Goal: Transaction & Acquisition: Purchase product/service

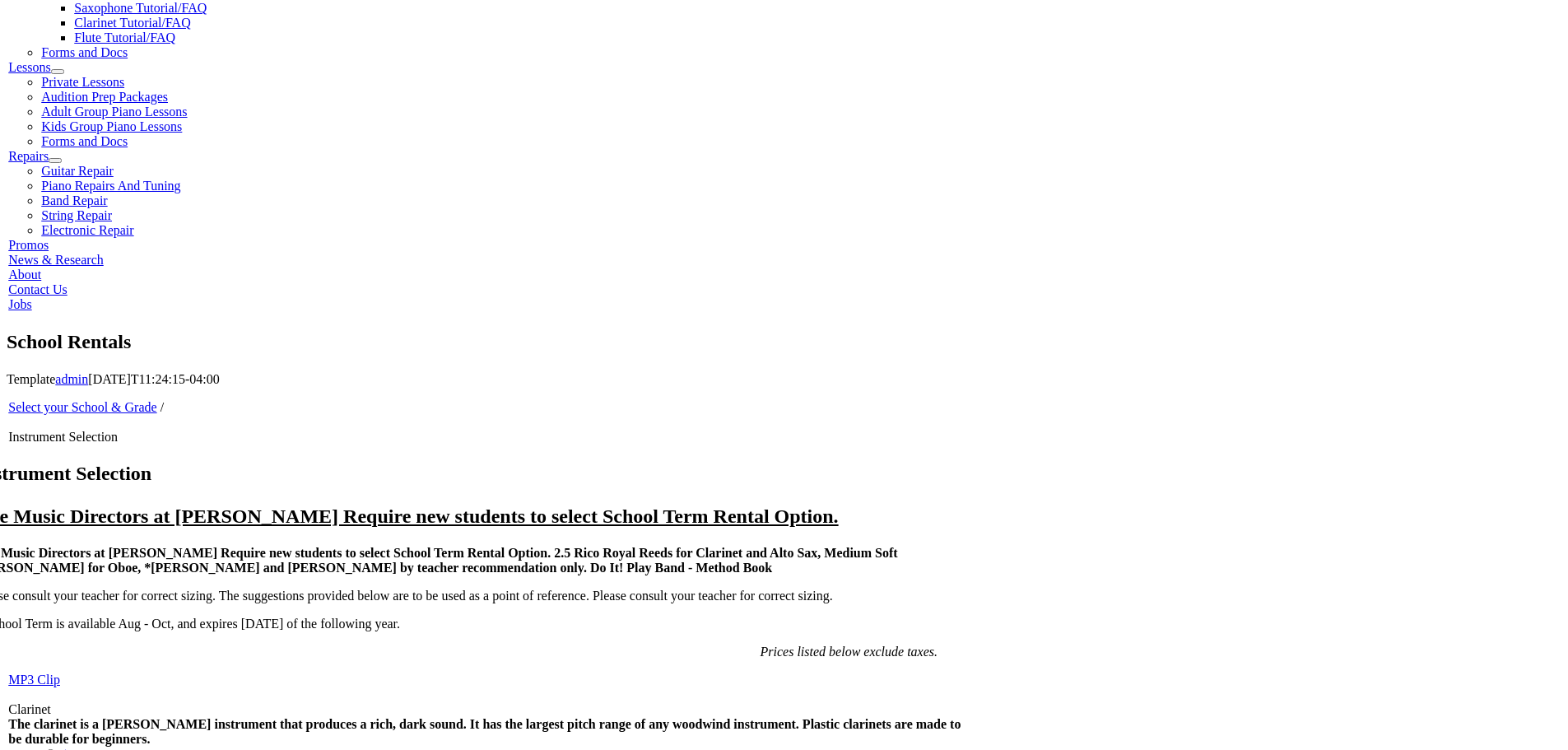
scroll to position [905, 0]
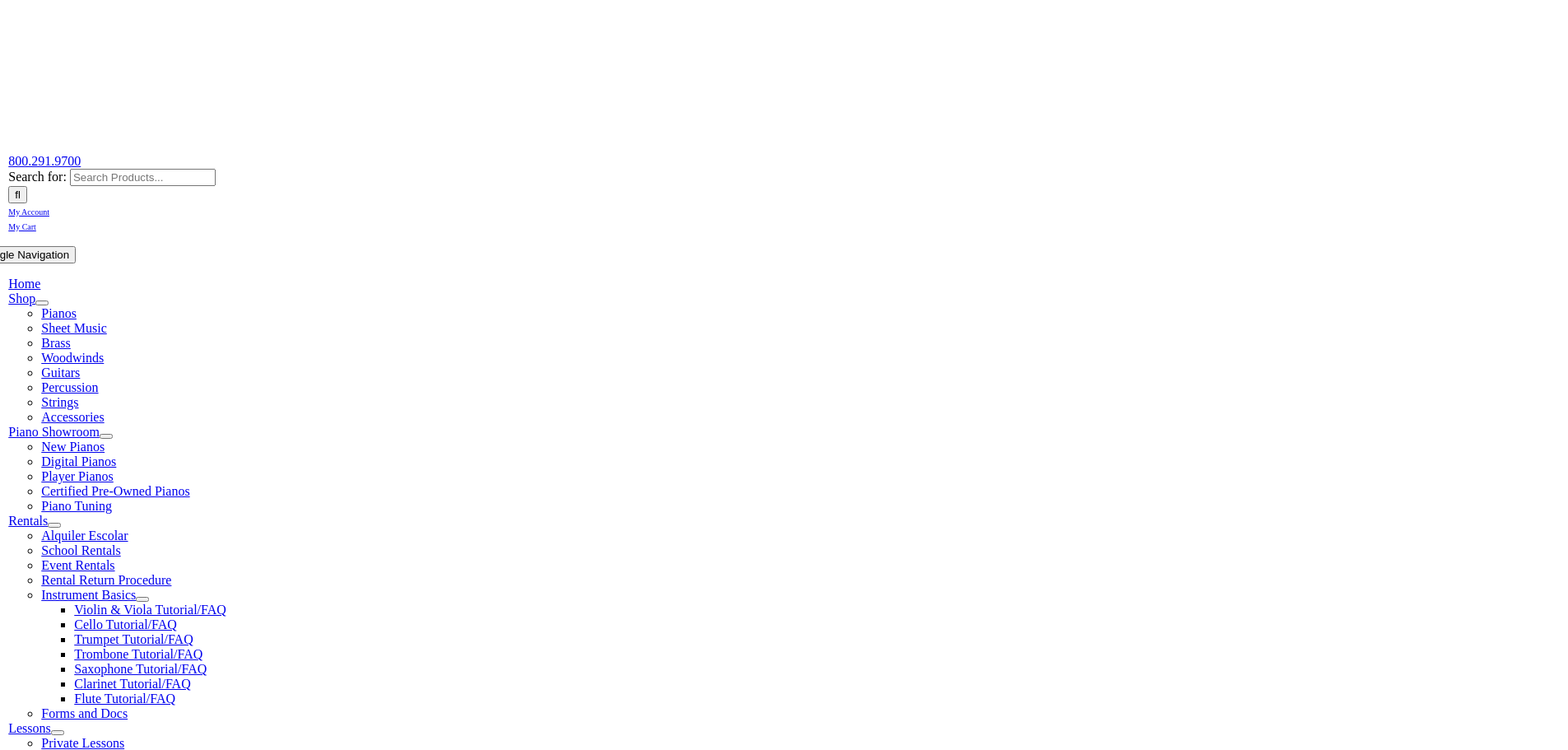
scroll to position [247, 0]
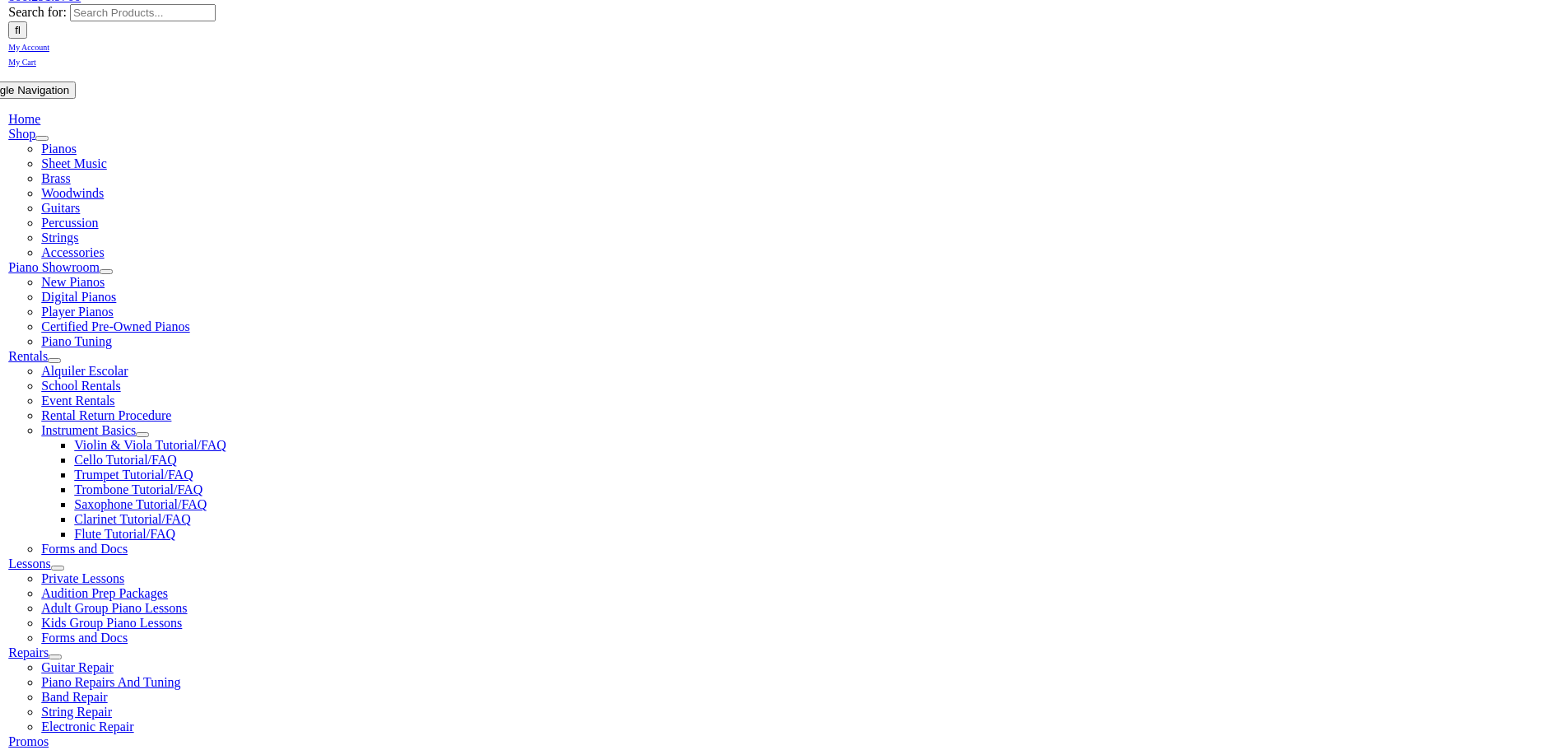
checkbox input"] "true"
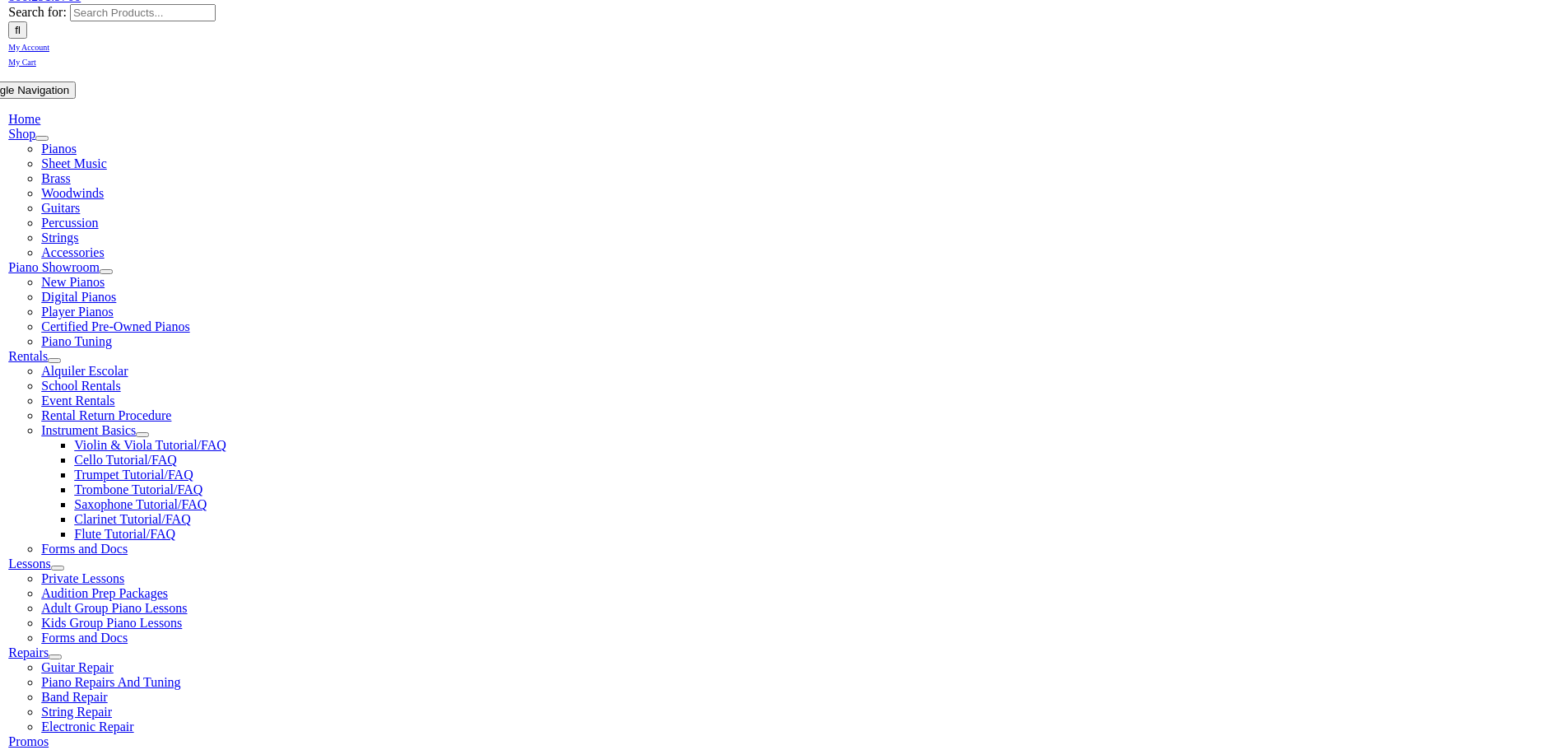
checkbox input"] "true"
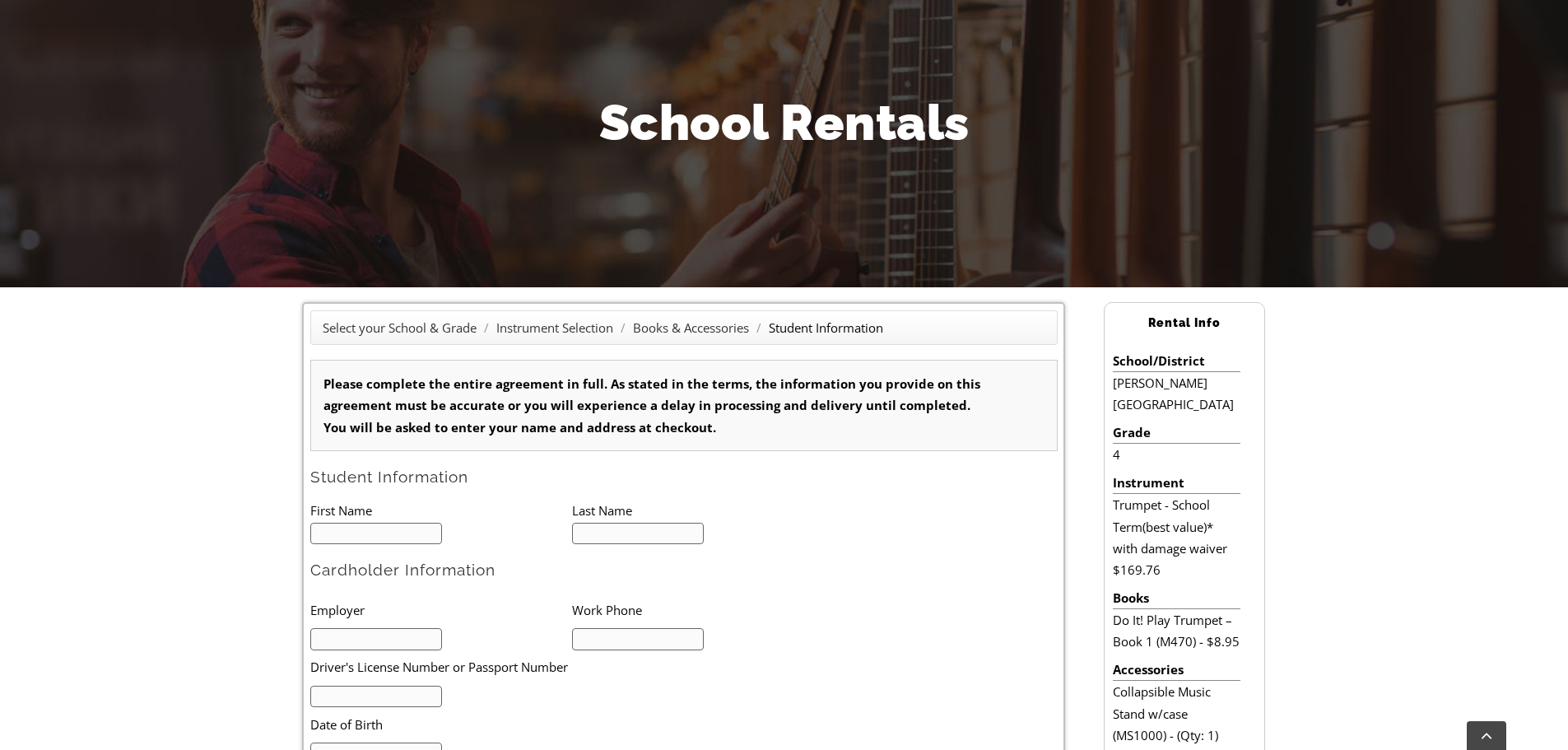
scroll to position [329, 0]
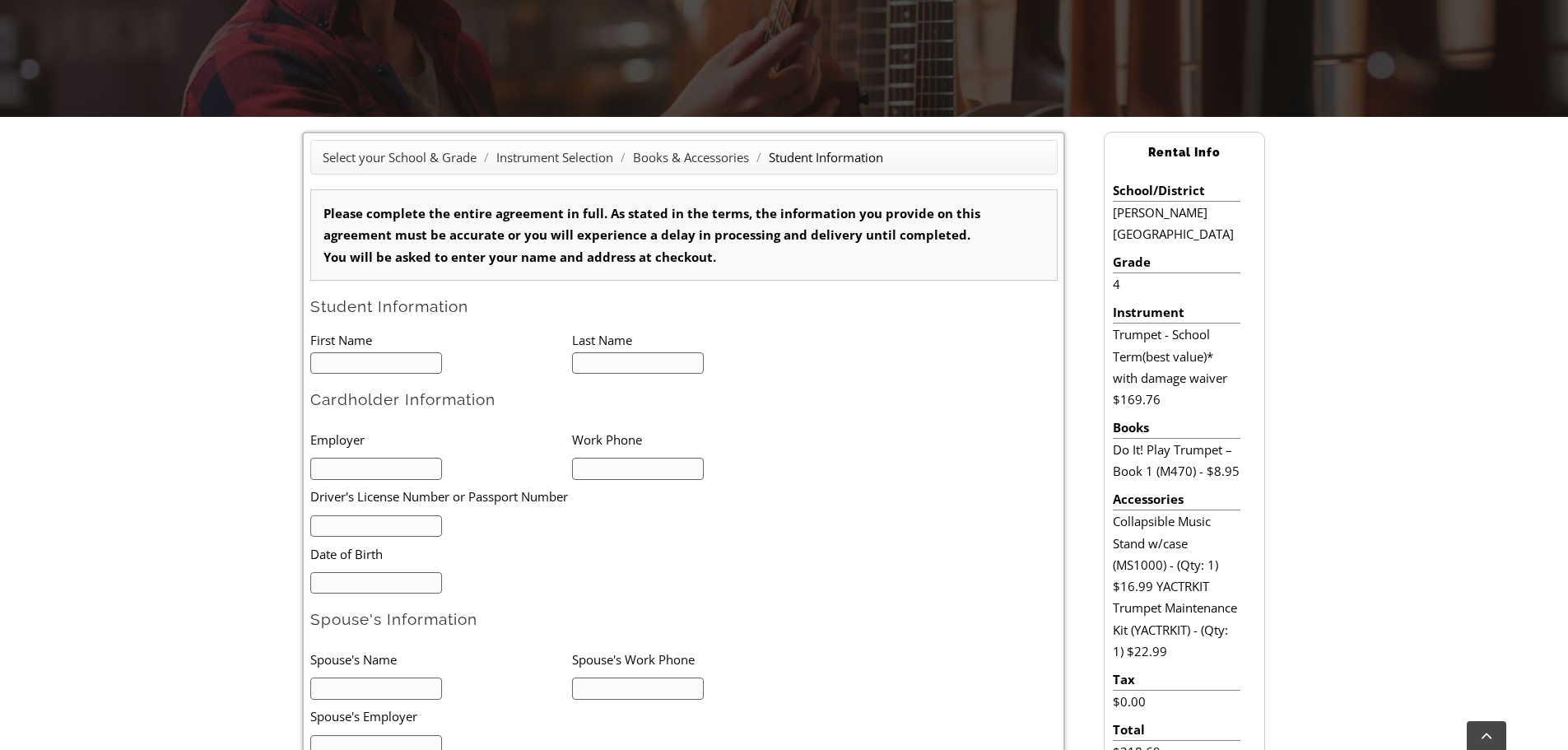
click at [382, 365] on input "text" at bounding box center [377, 363] width 132 height 22
type input "0"
type input "Frankie"
type input "1"
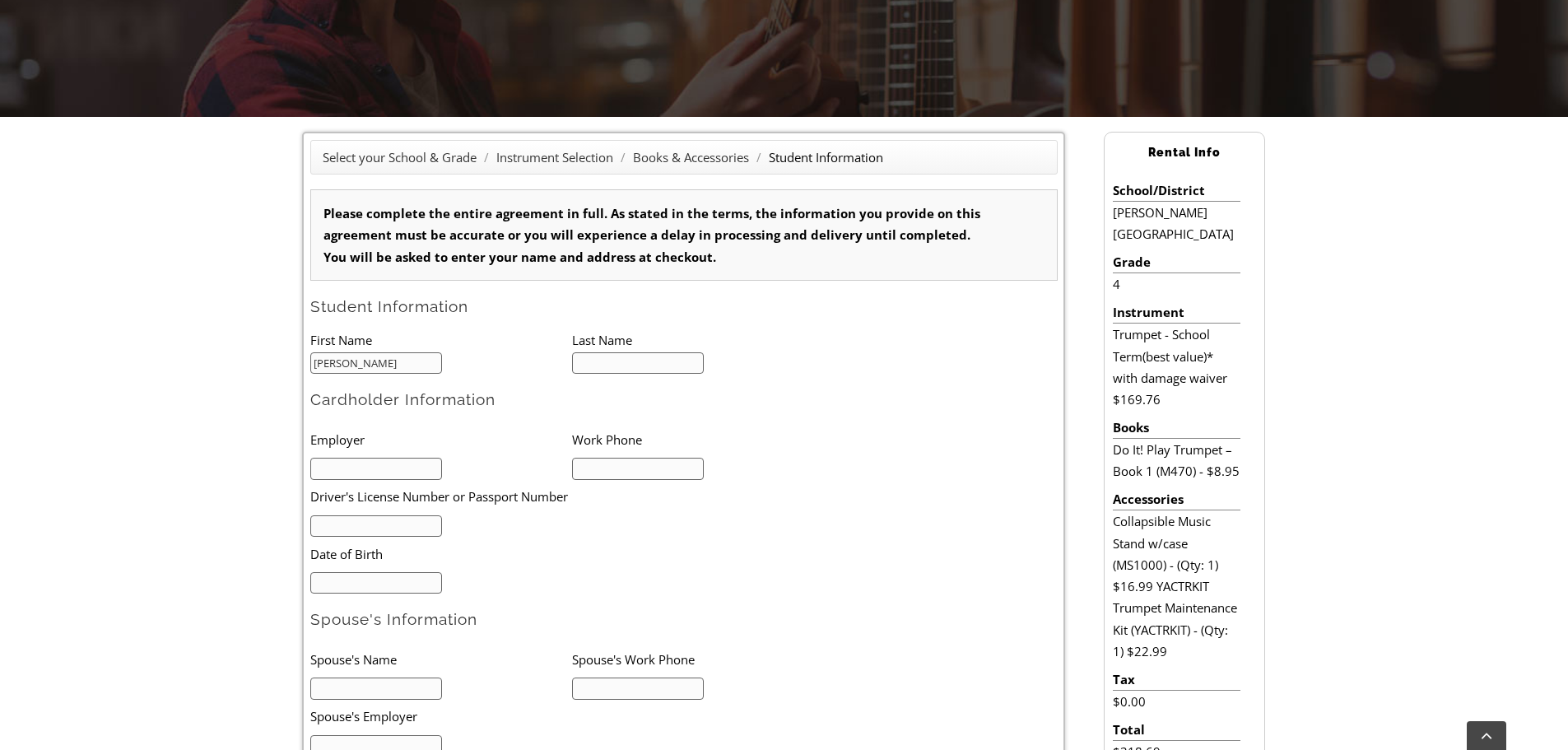
scroll to position [1, 0]
type input "[PERSON_NAME]"
type input "Saveway Pharmacy"
type input "[PHONE_NUMBER]"
type input "1"
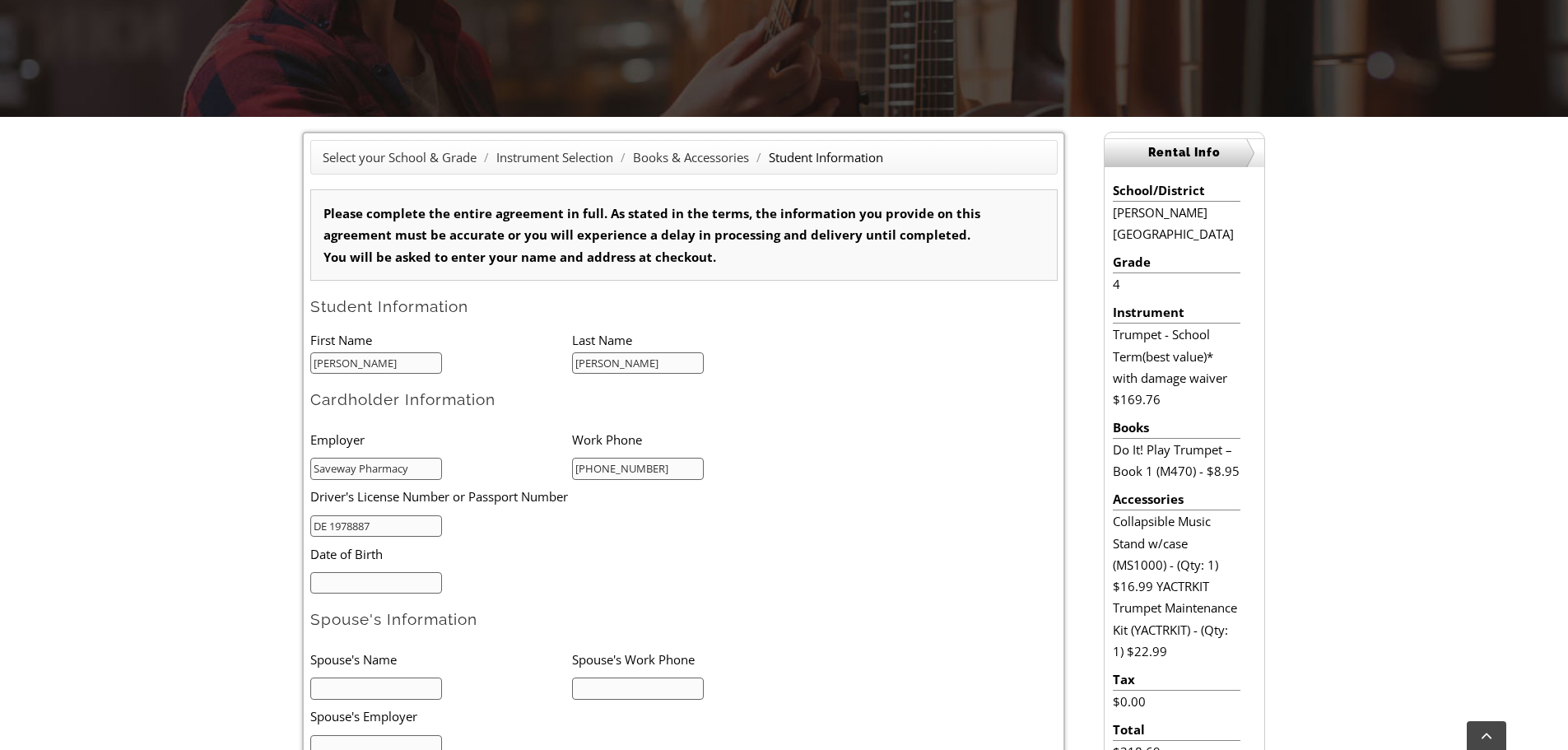
type input "DE 1978887"
click at [420, 576] on input "mm/dd/yyyy" at bounding box center [377, 583] width 132 height 22
type input "04/28/1983"
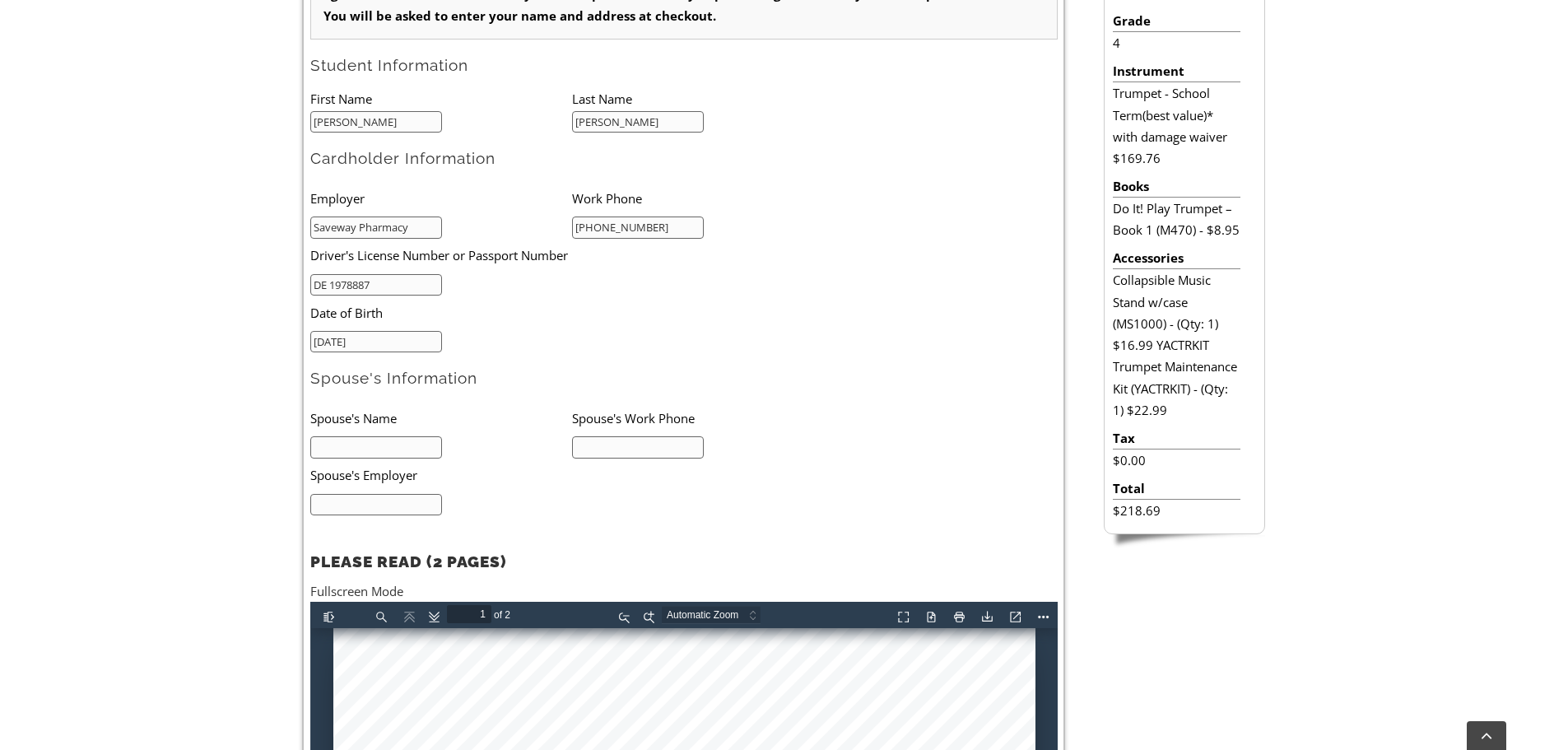
scroll to position [576, 0]
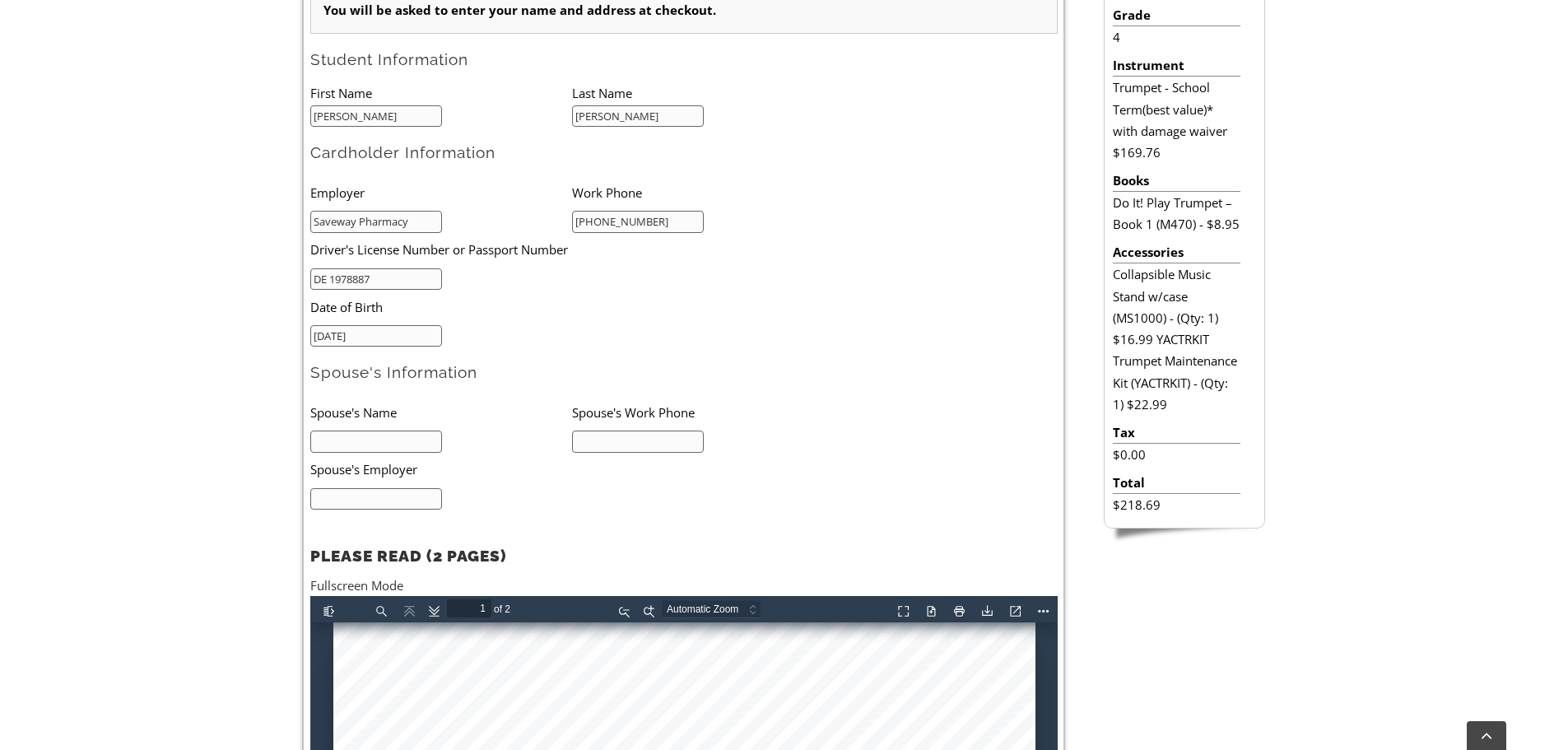
click at [387, 440] on input "text" at bounding box center [377, 442] width 132 height 22
type input "E"
type input "N"
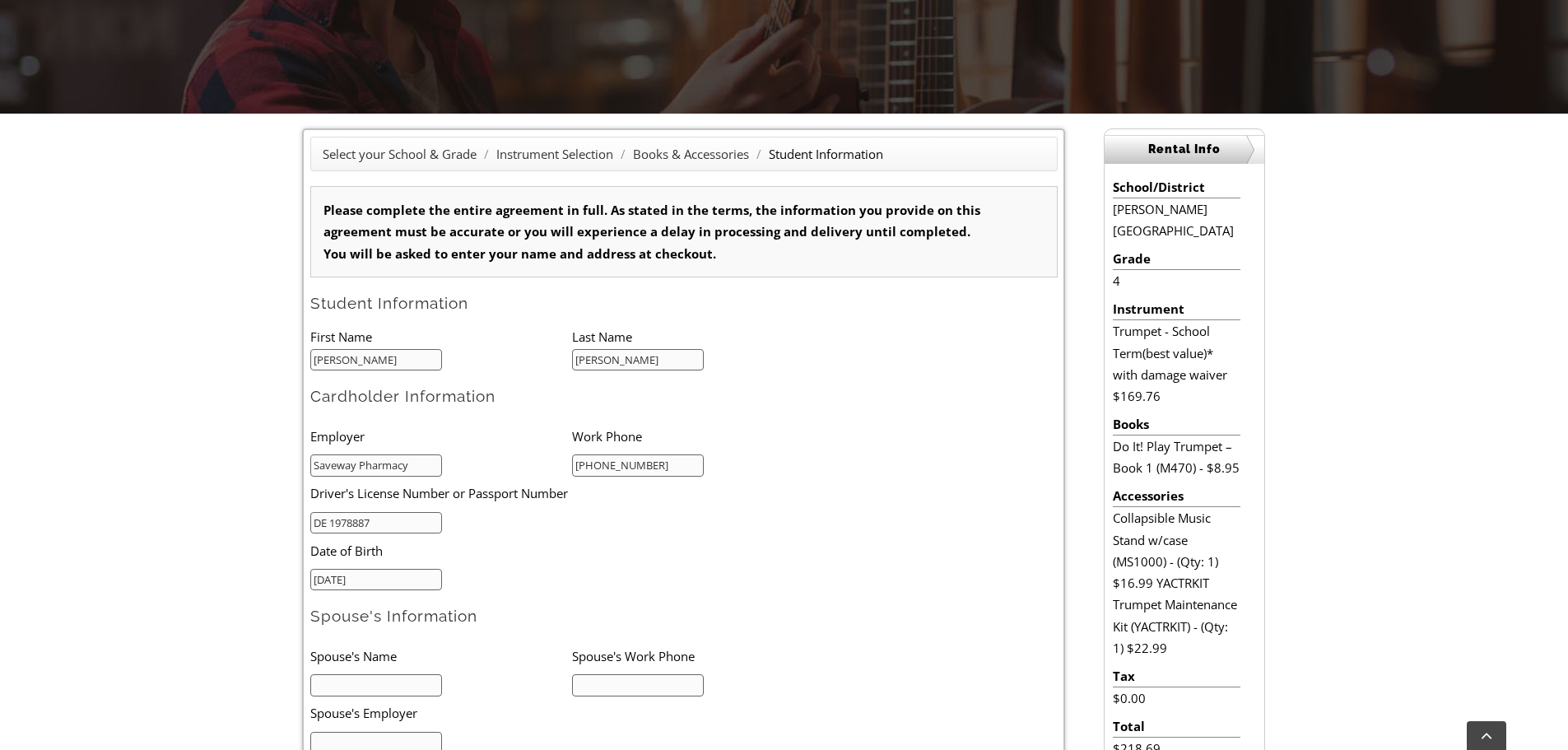
scroll to position [329, 0]
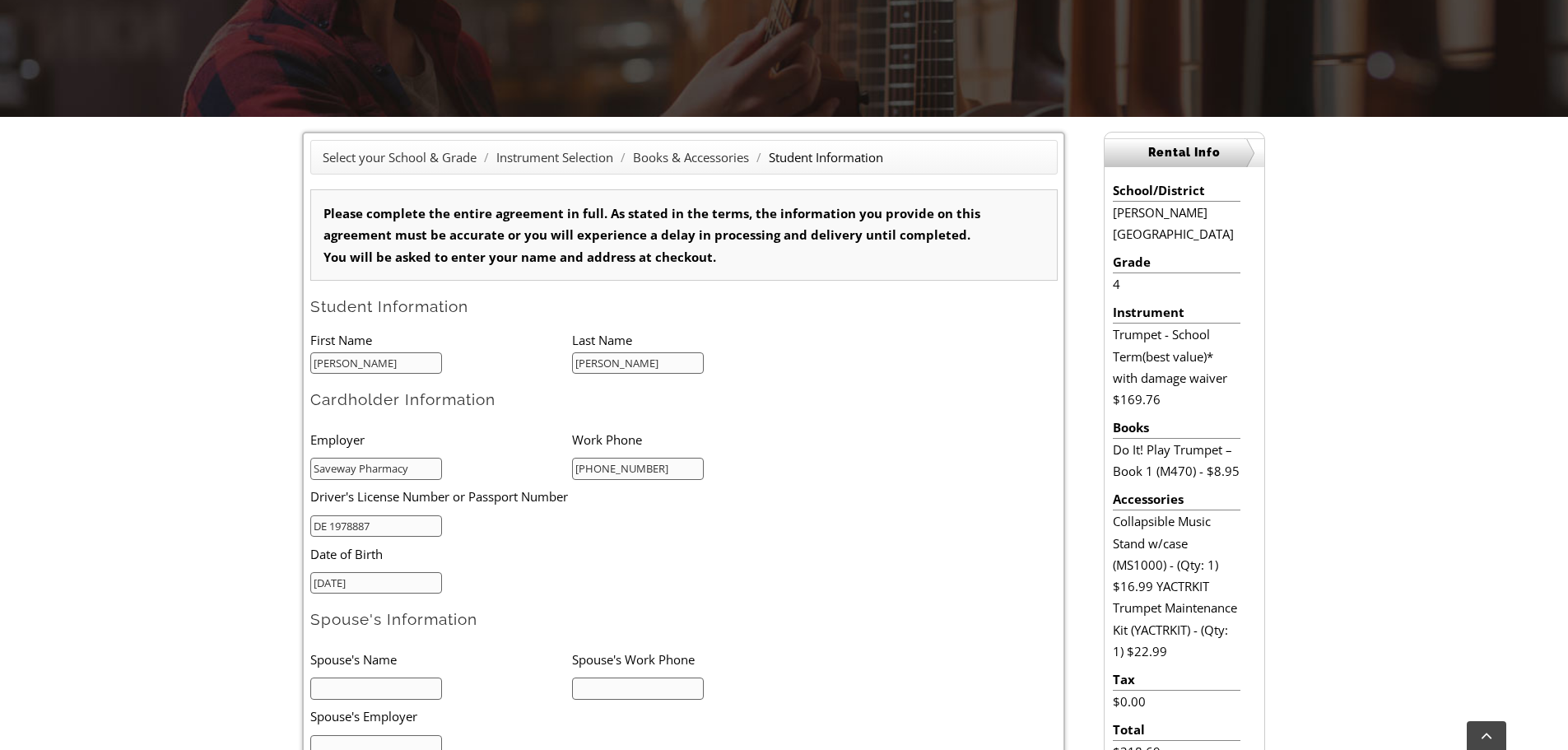
drag, startPoint x: 373, startPoint y: 362, endPoint x: 250, endPoint y: 364, distance: 123.0
click at [250, 364] on div "Select your School & Grade / Instrument Selection / Books & Accessories / Stude…" at bounding box center [784, 669] width 1568 height 1105
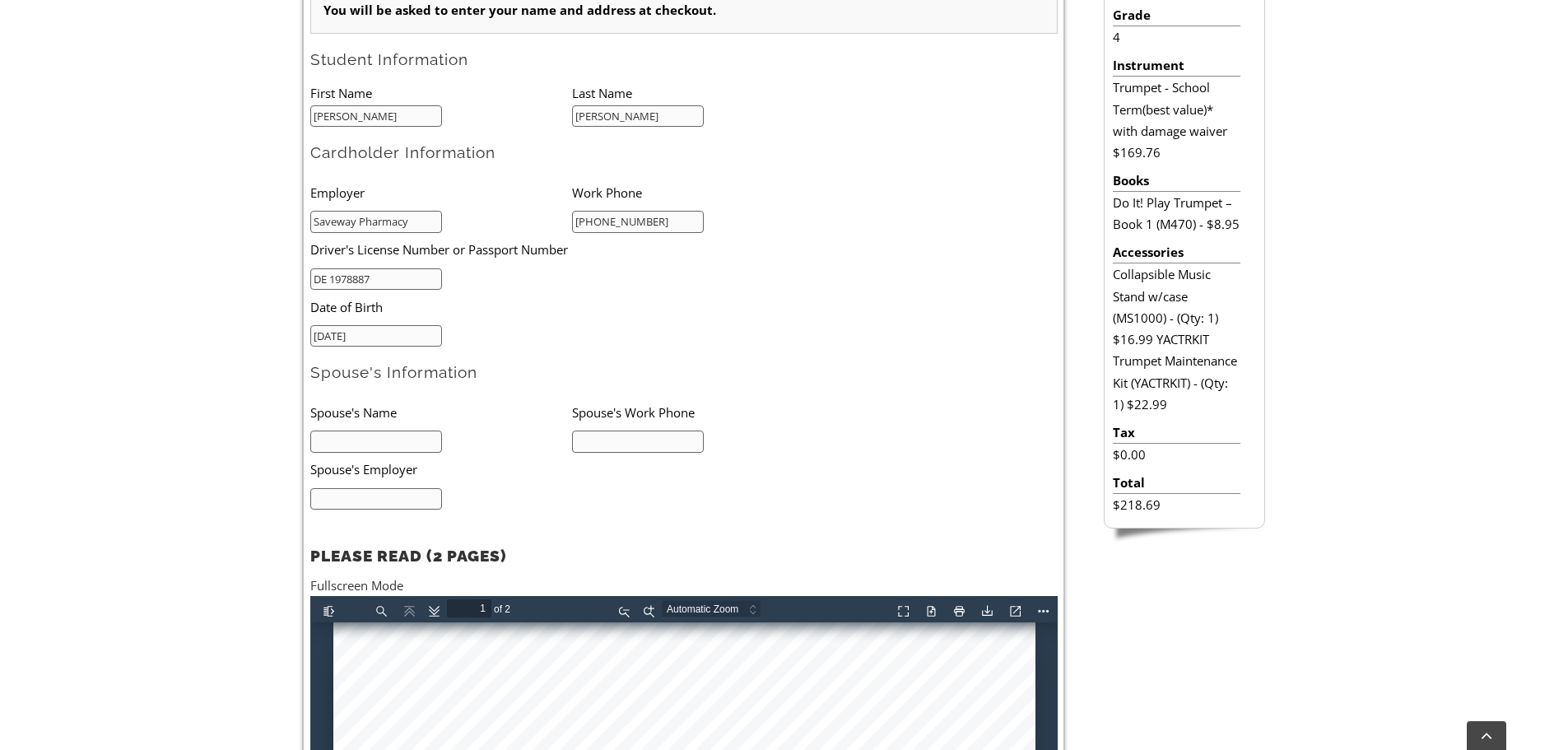
type input "[PERSON_NAME]"
click at [381, 447] on input "text" at bounding box center [377, 442] width 132 height 22
click at [381, 447] on input "Edrees" at bounding box center [377, 442] width 132 height 22
type input "Edrees Siddiqi"
click at [377, 496] on input "text" at bounding box center [377, 499] width 132 height 22
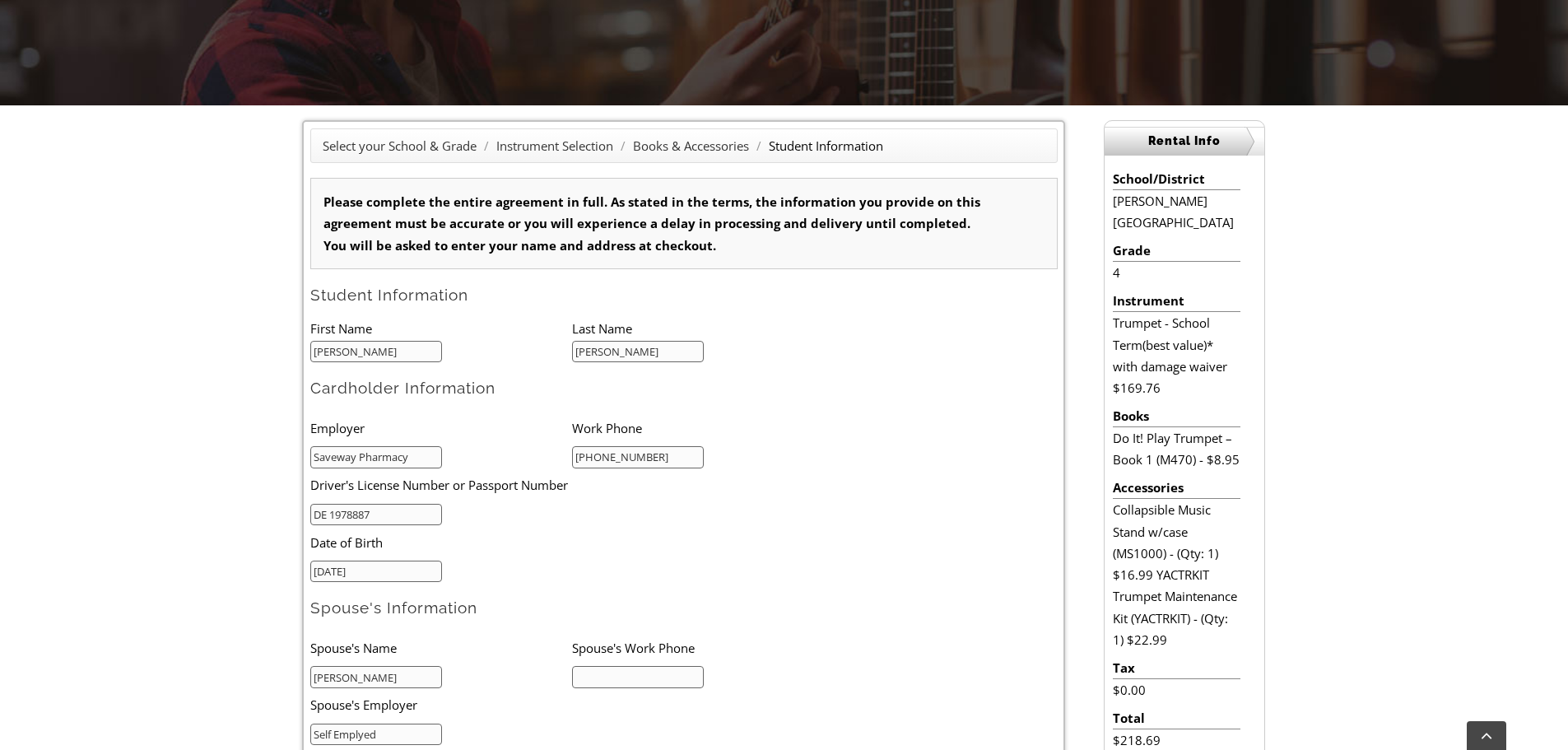
scroll to position [247, 0]
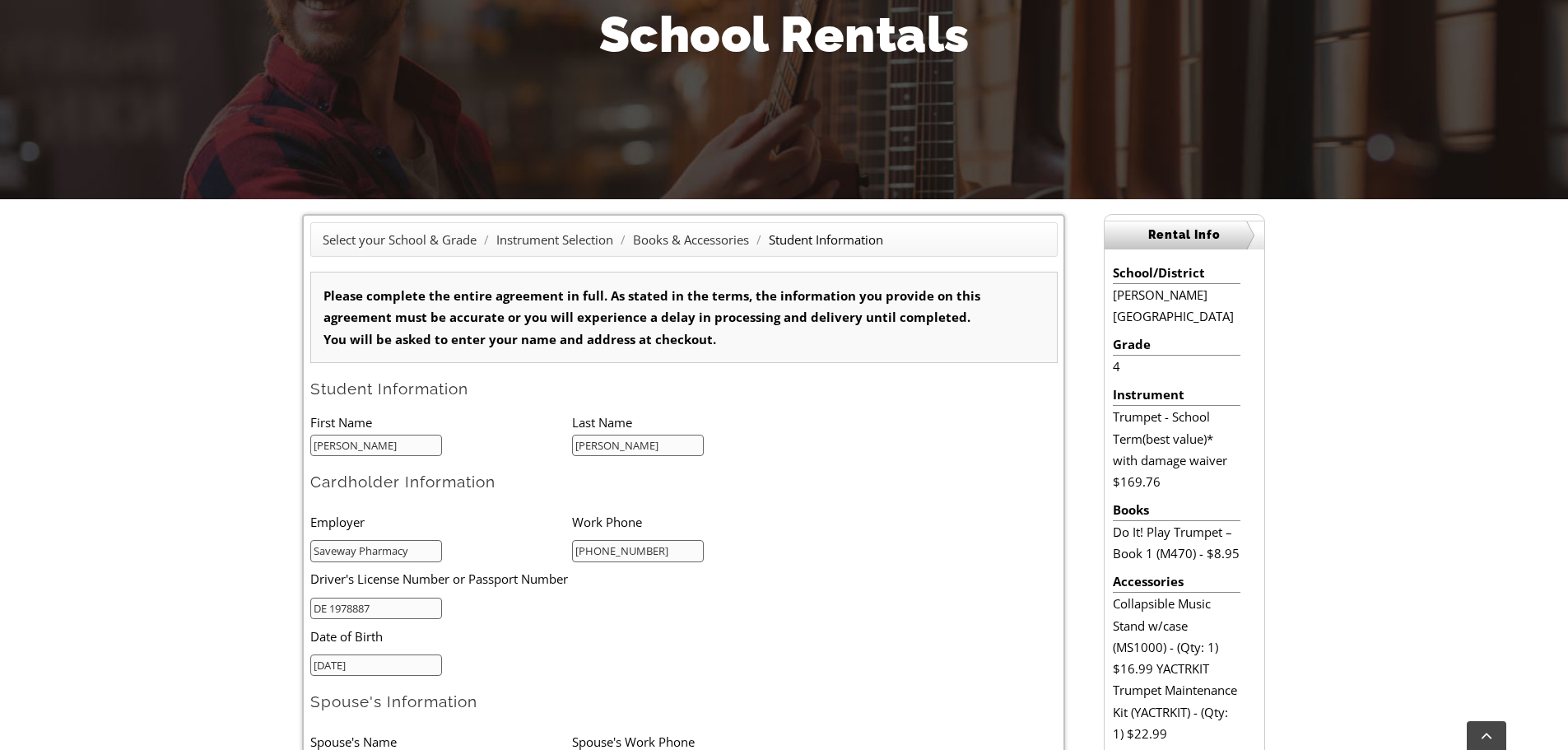
type input "Self Emplyed"
drag, startPoint x: 353, startPoint y: 446, endPoint x: 233, endPoint y: 449, distance: 120.0
click at [233, 449] on div "Select your School & Grade / Instrument Selection / Books & Accessories / Stude…" at bounding box center [784, 752] width 1568 height 1105
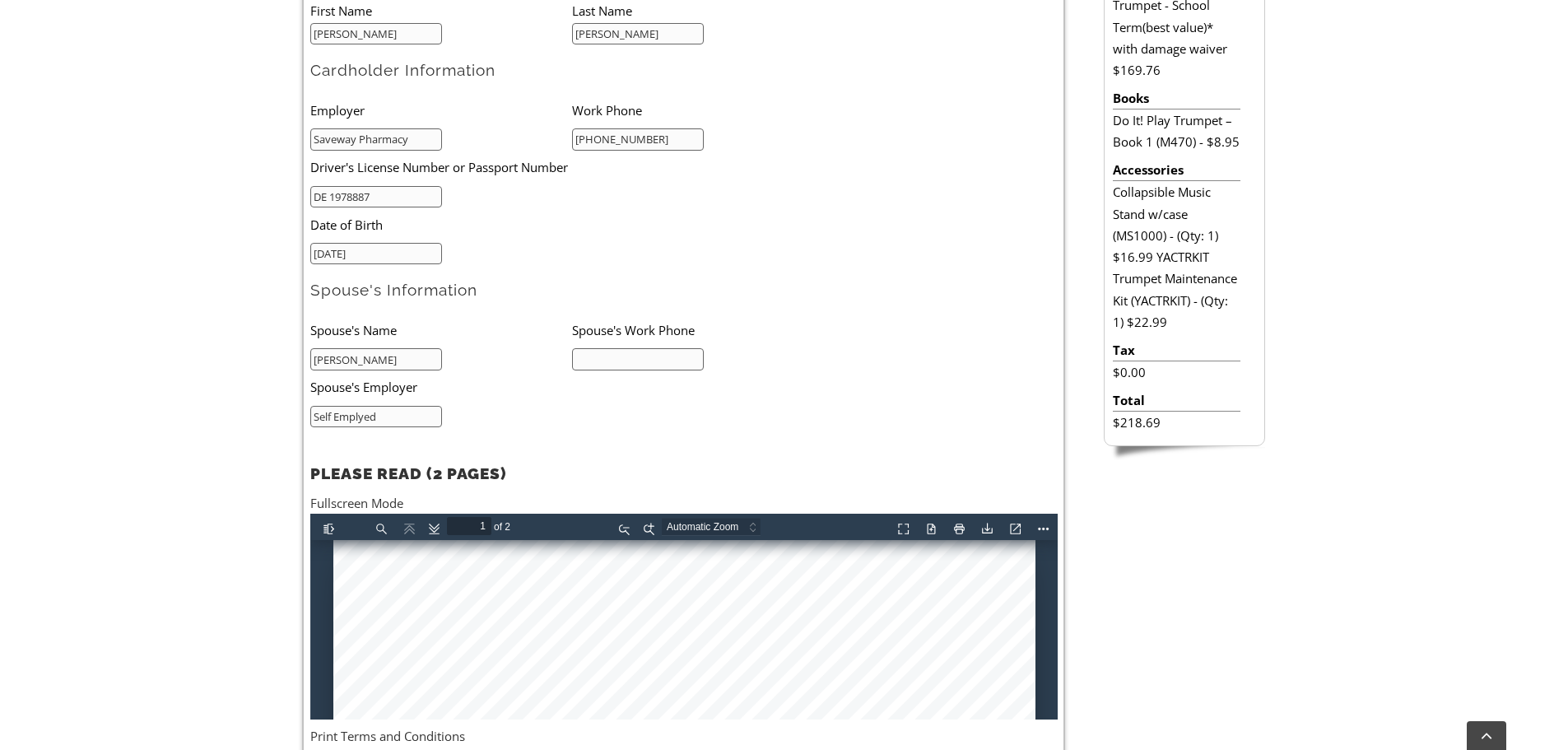
scroll to position [987, 0]
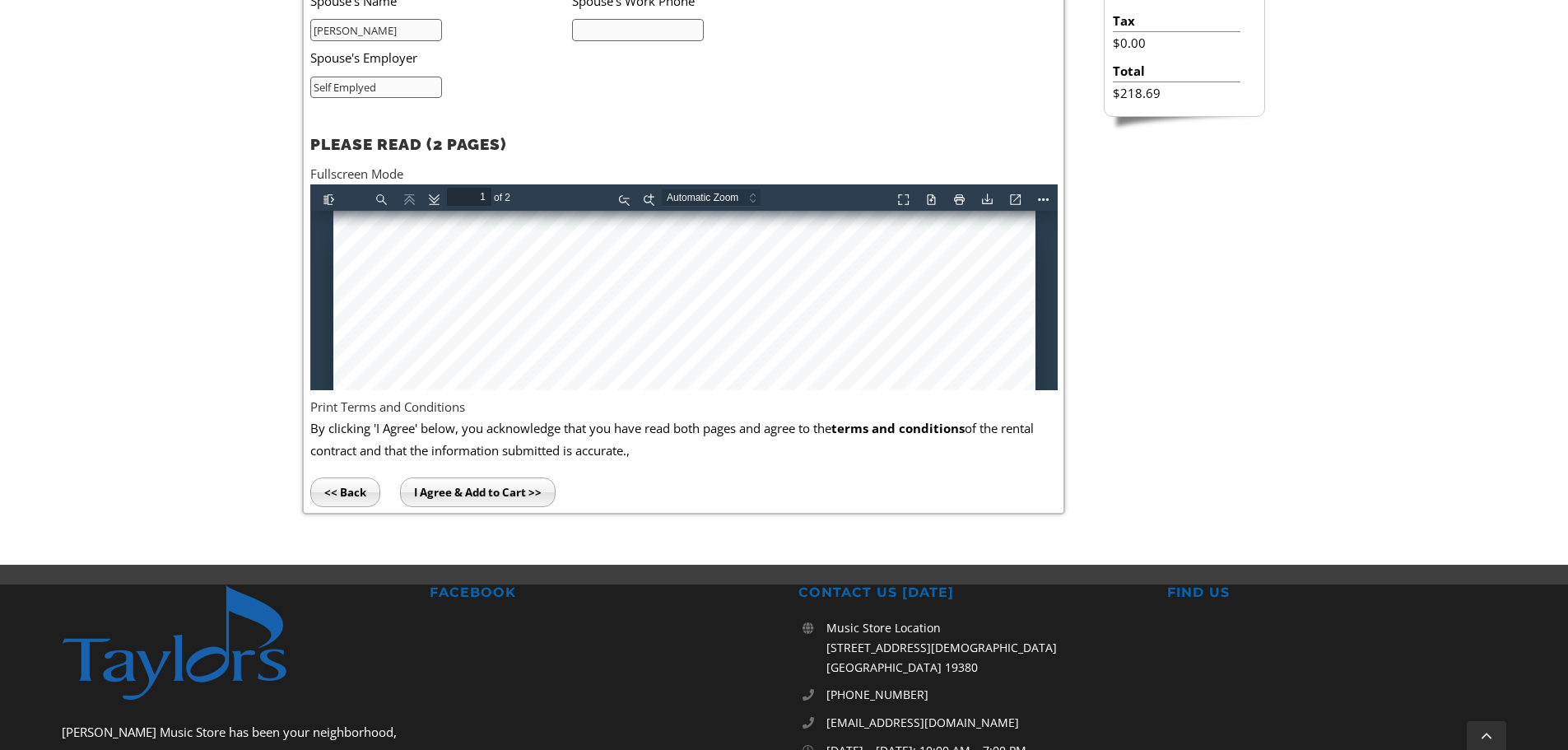
type input "Frankie"
click at [502, 495] on input "I Agree & Add to Cart >>" at bounding box center [478, 492] width 155 height 30
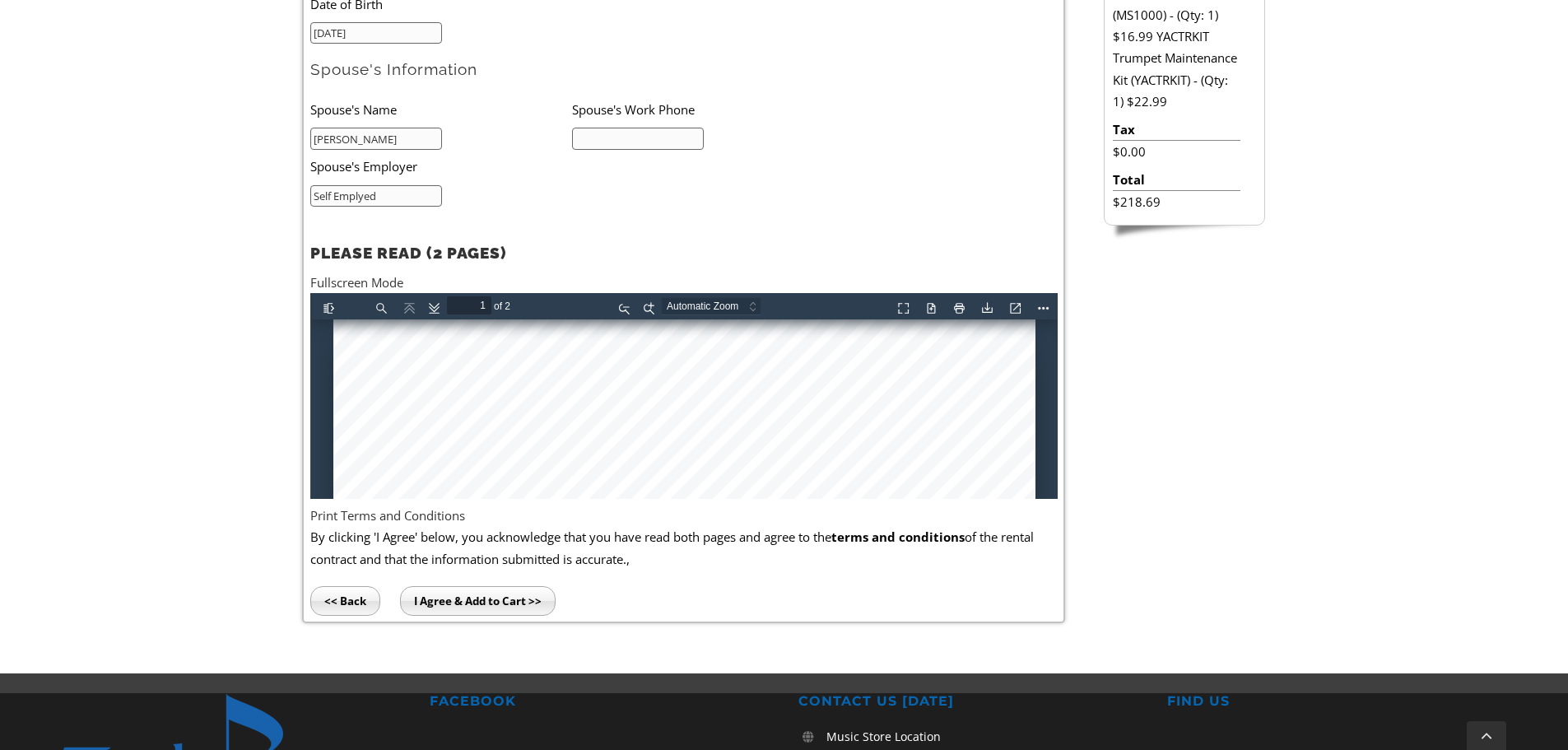
scroll to position [823, 0]
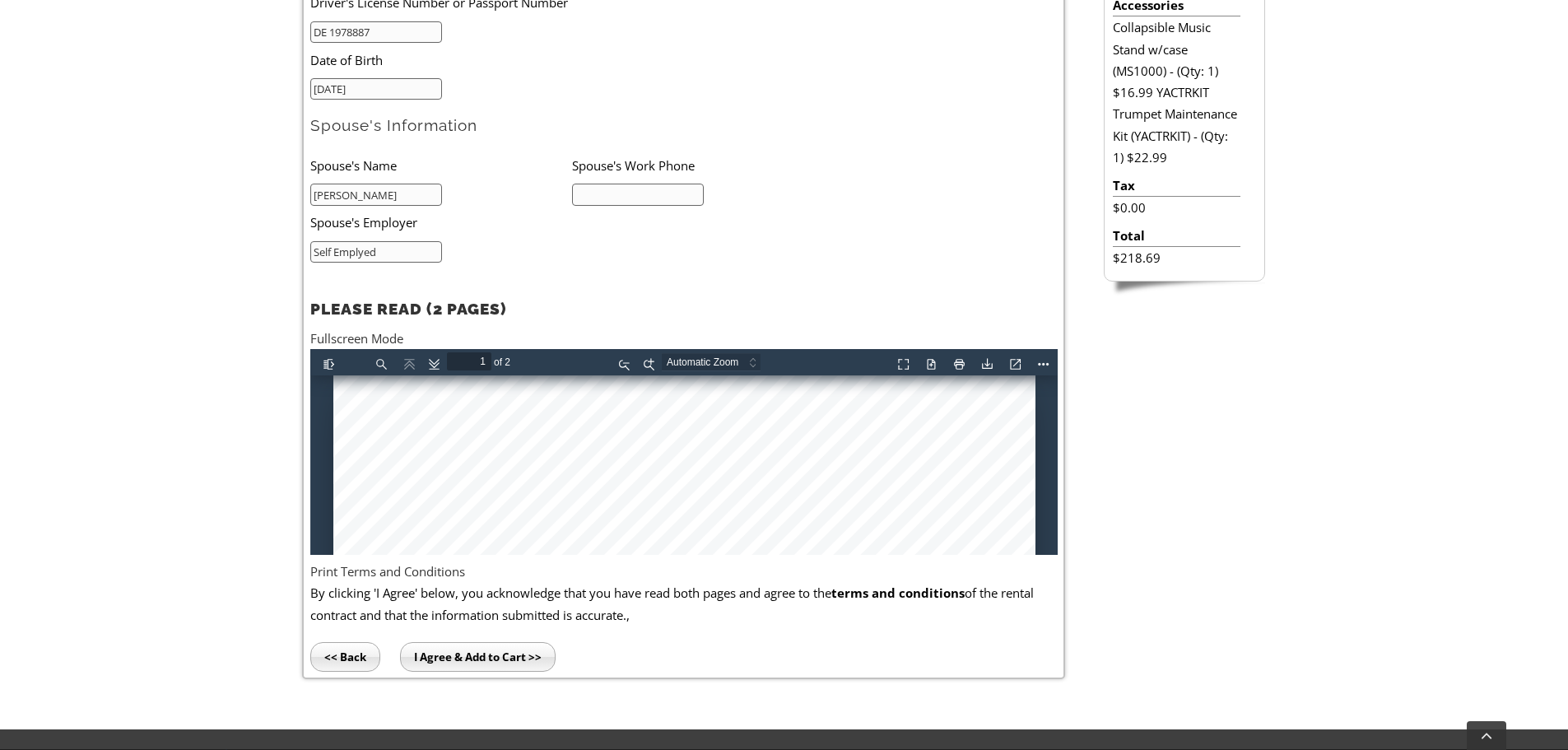
click at [622, 191] on input "text" at bounding box center [639, 195] width 132 height 22
type input "7323206426"
click at [522, 660] on input "I Agree & Add to Cart >>" at bounding box center [478, 657] width 155 height 30
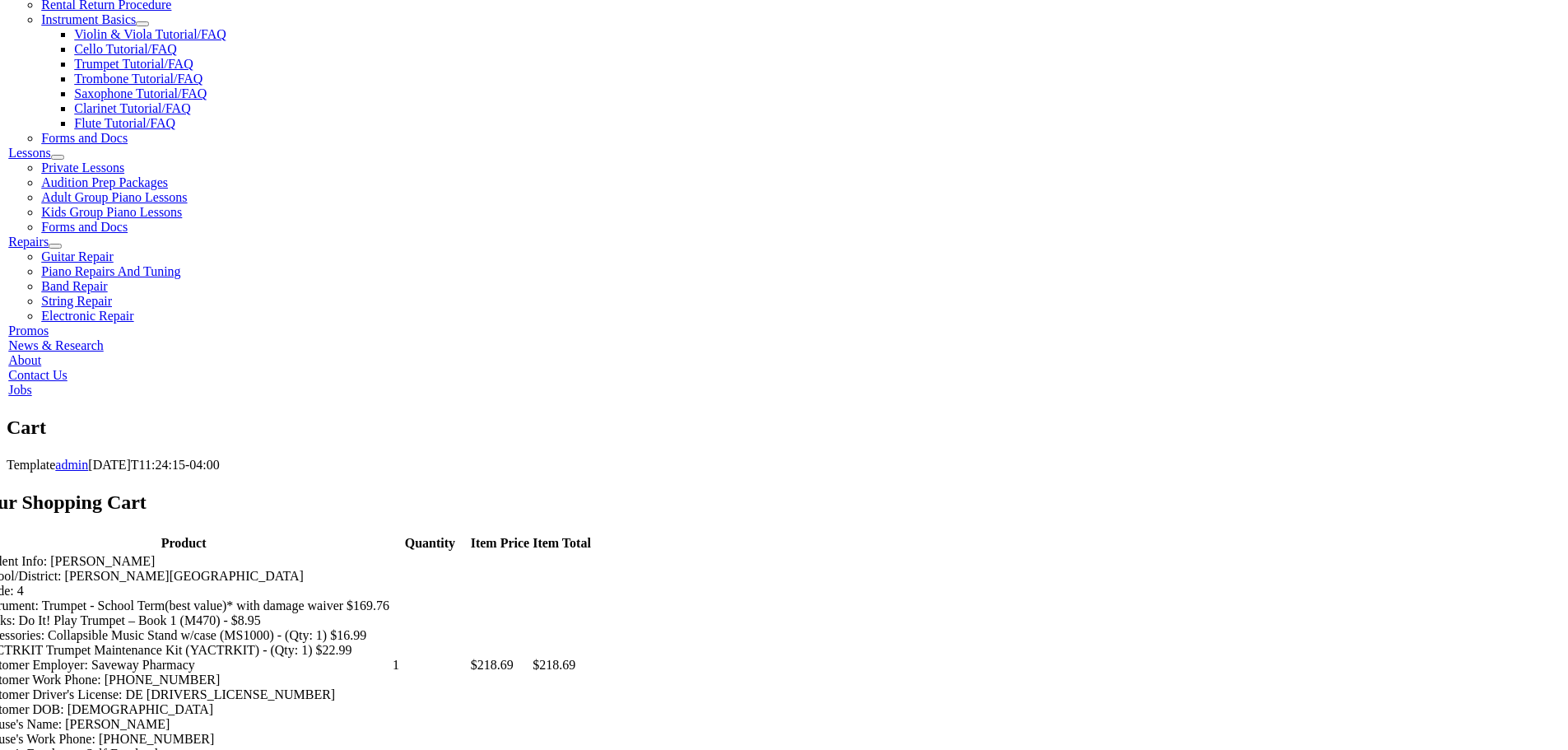
scroll to position [658, 0]
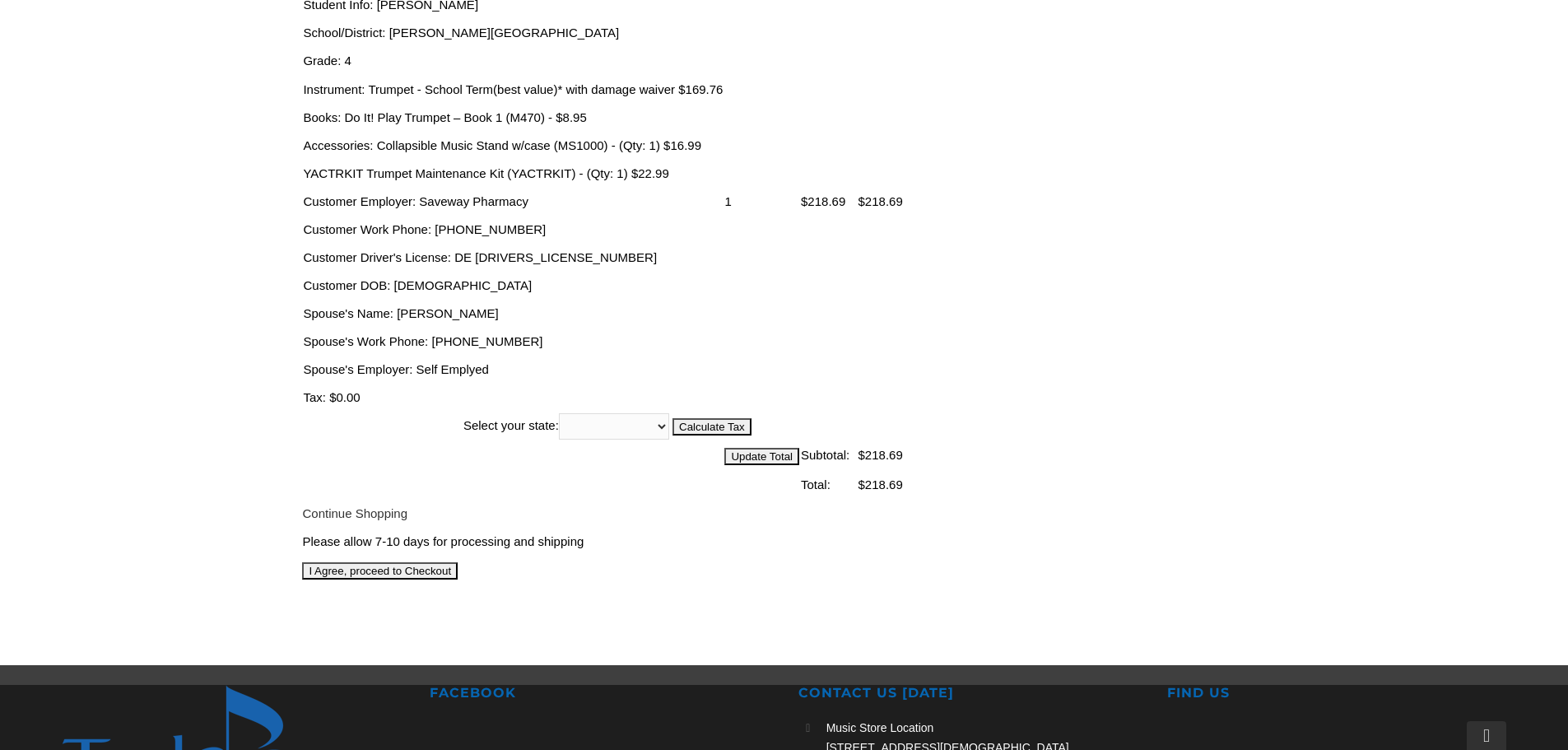
click at [458, 562] on input "I Agree, proceed to Checkout" at bounding box center [380, 570] width 155 height 17
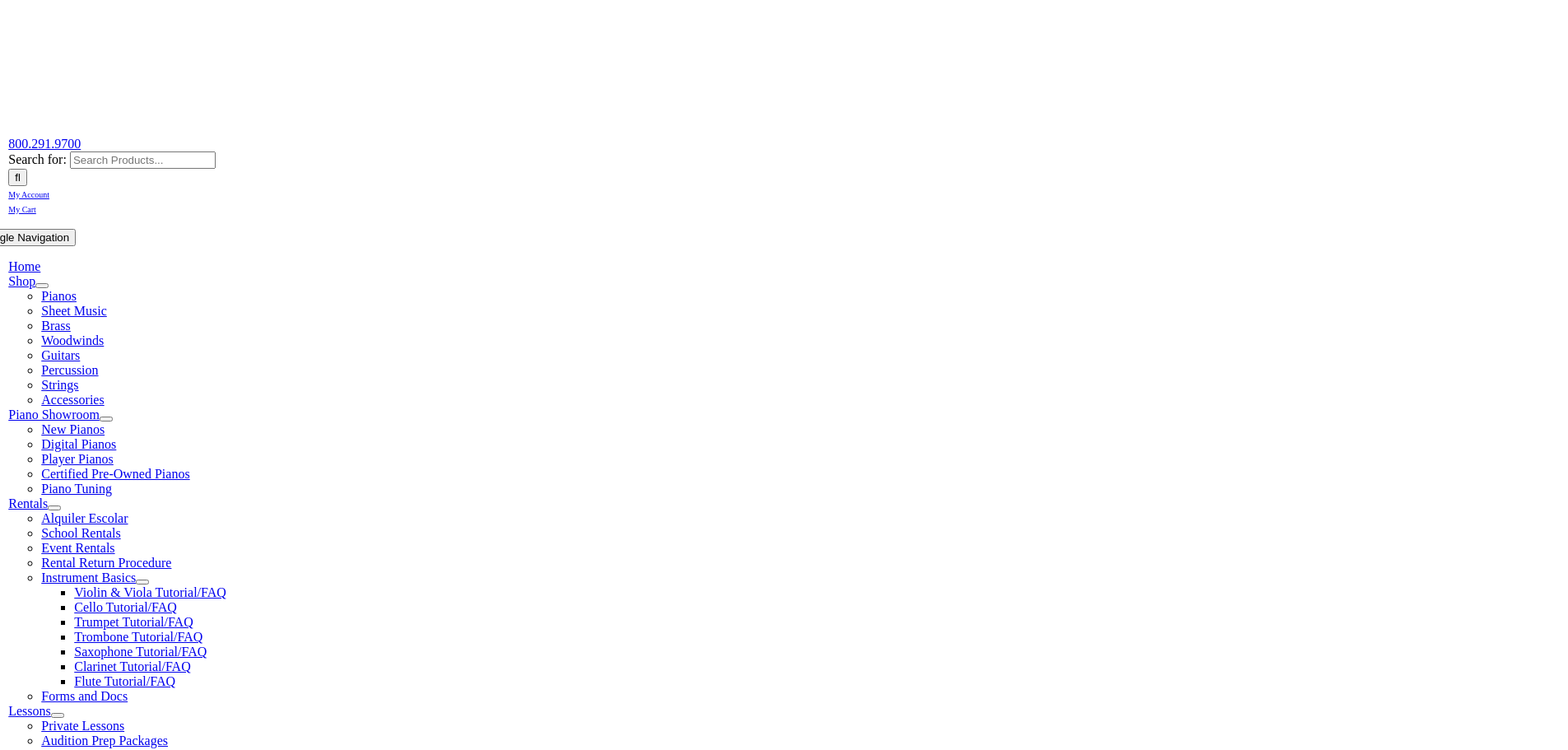
scroll to position [329, 0]
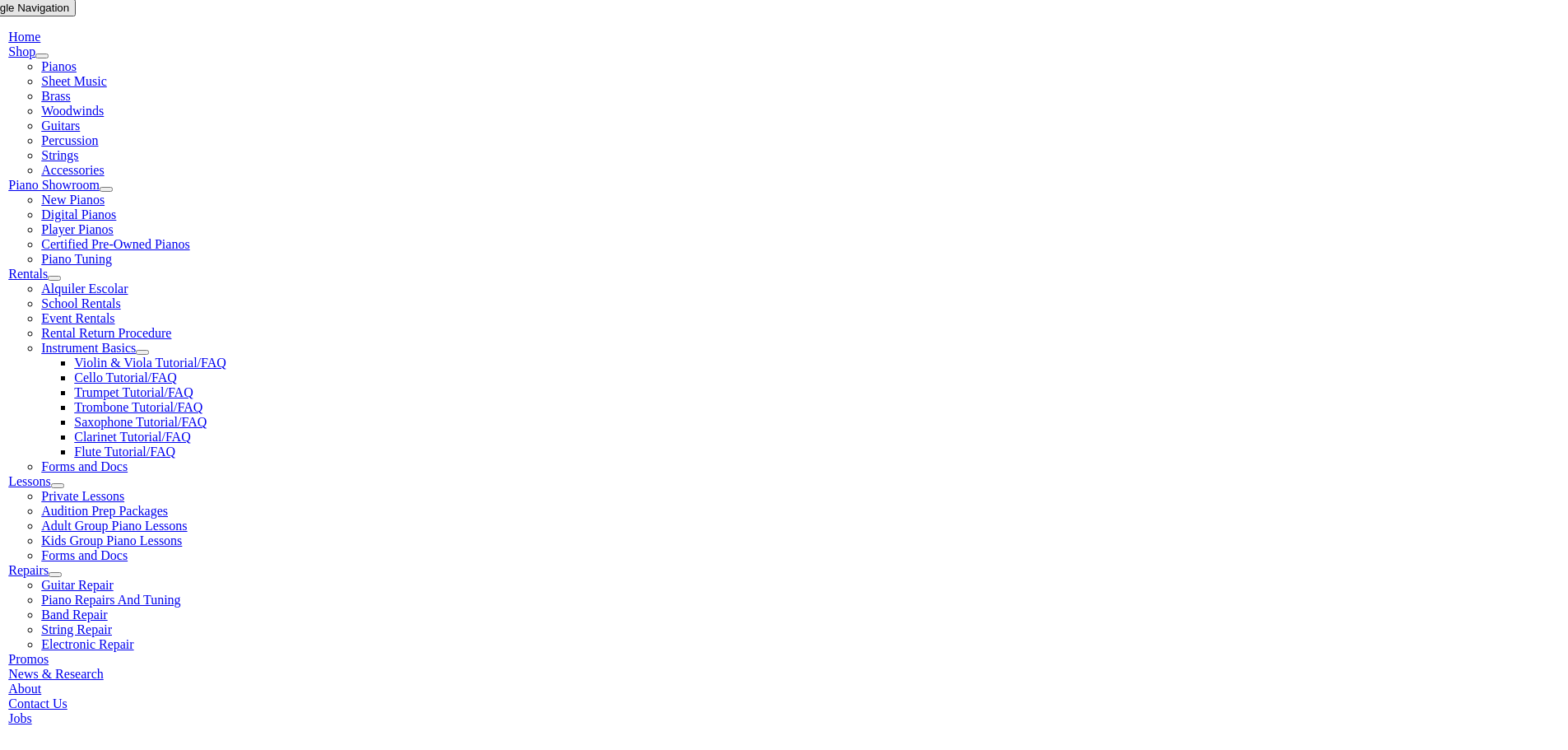
select select "DE"
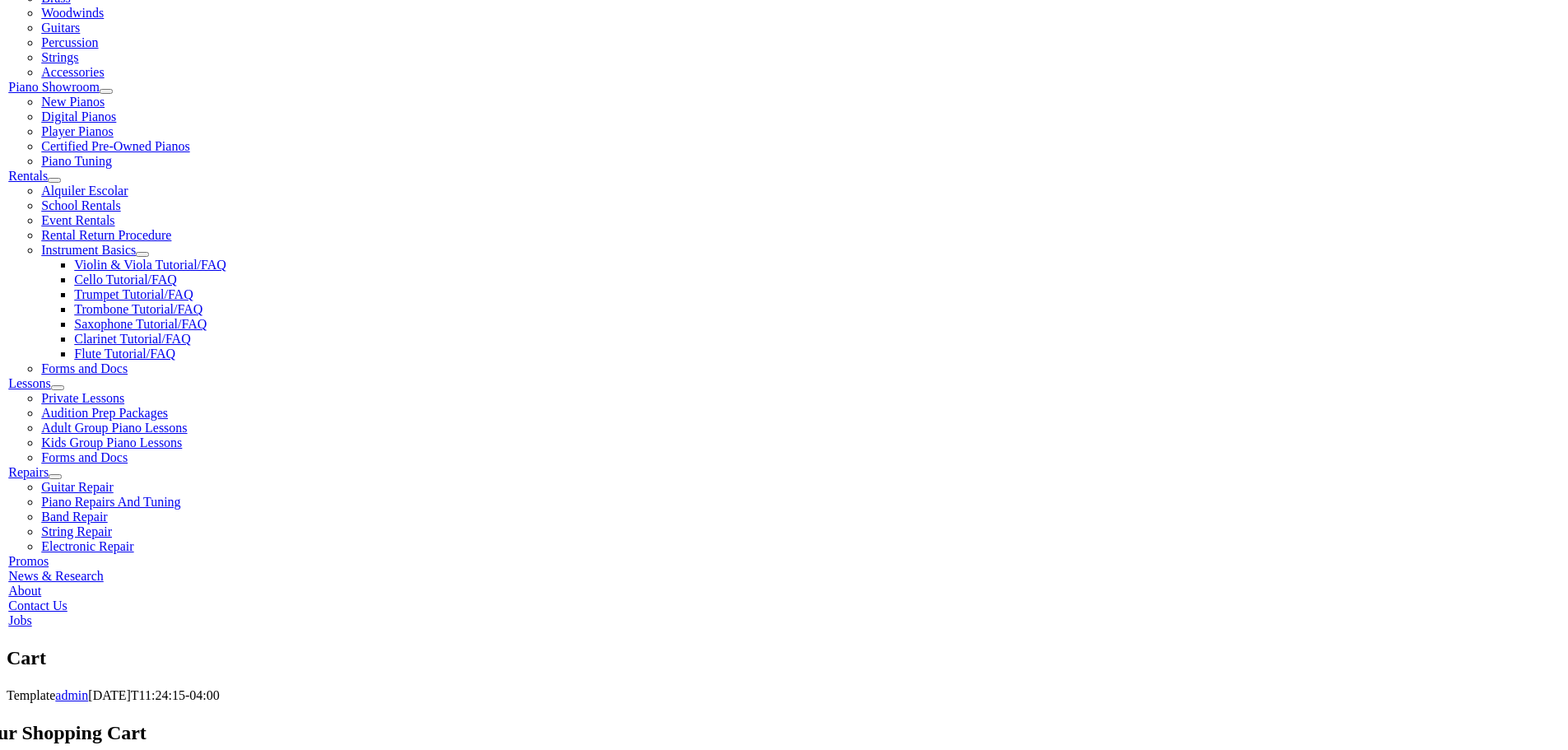
scroll to position [576, 0]
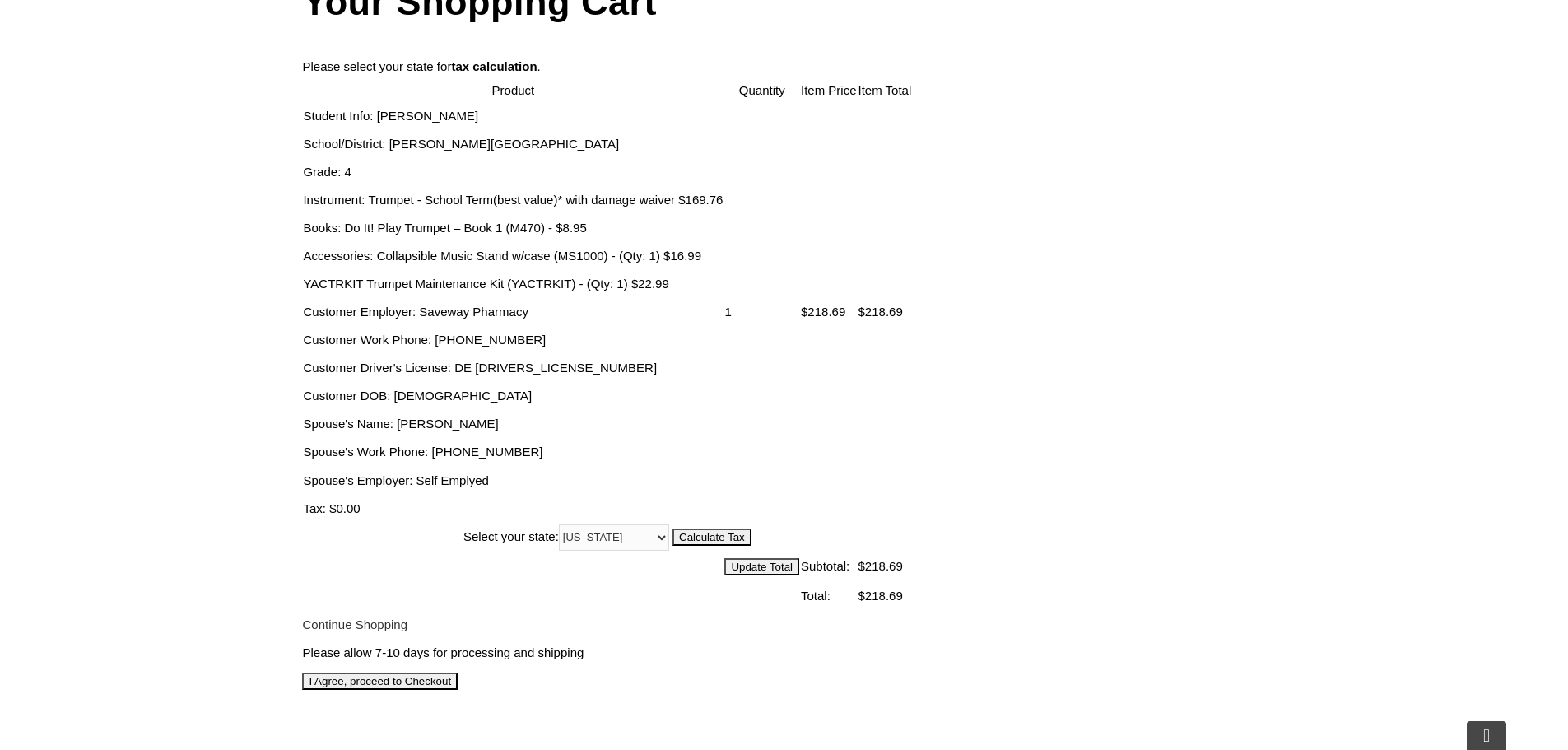
click at [458, 672] on input "I Agree, proceed to Checkout" at bounding box center [380, 680] width 155 height 17
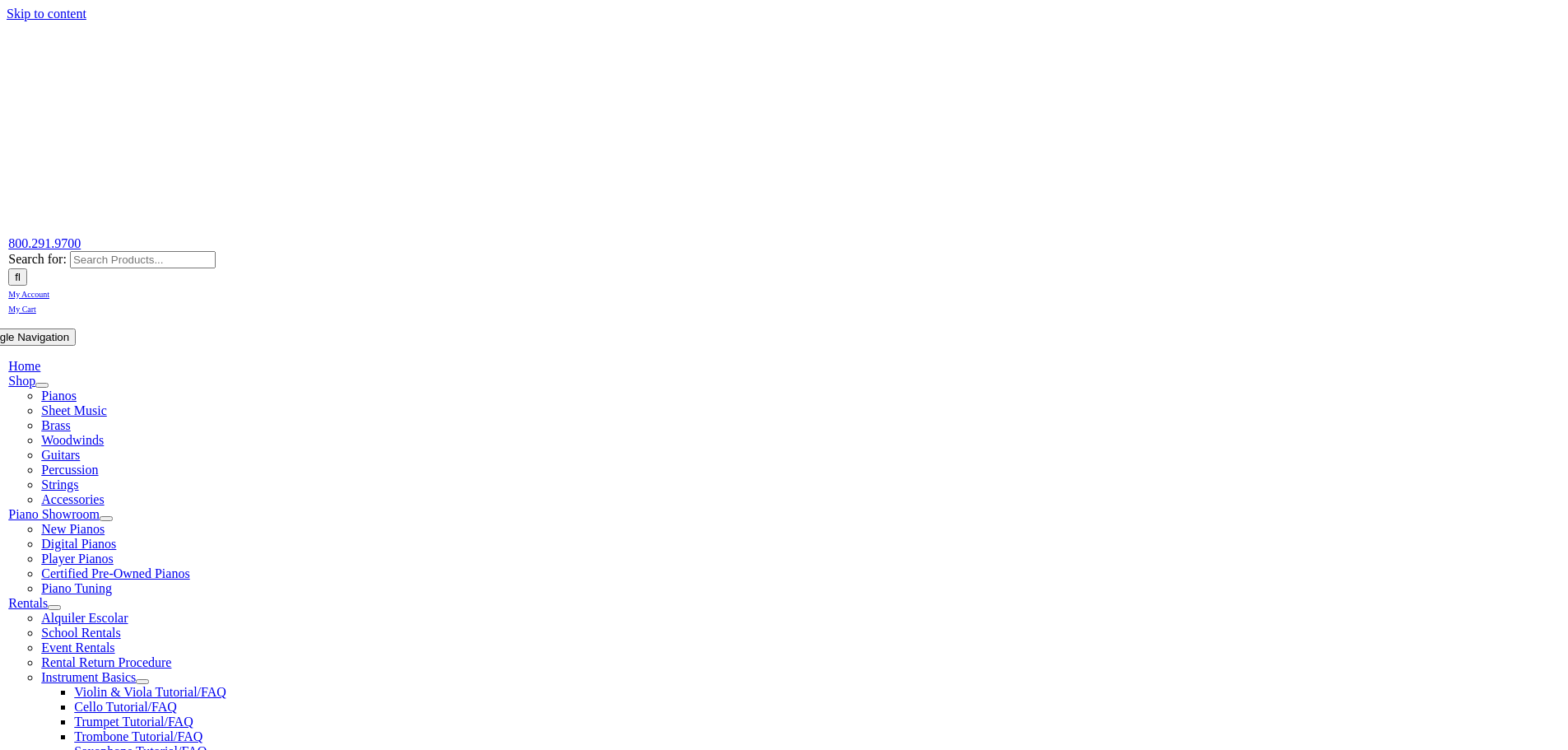
scroll to position [165, 0]
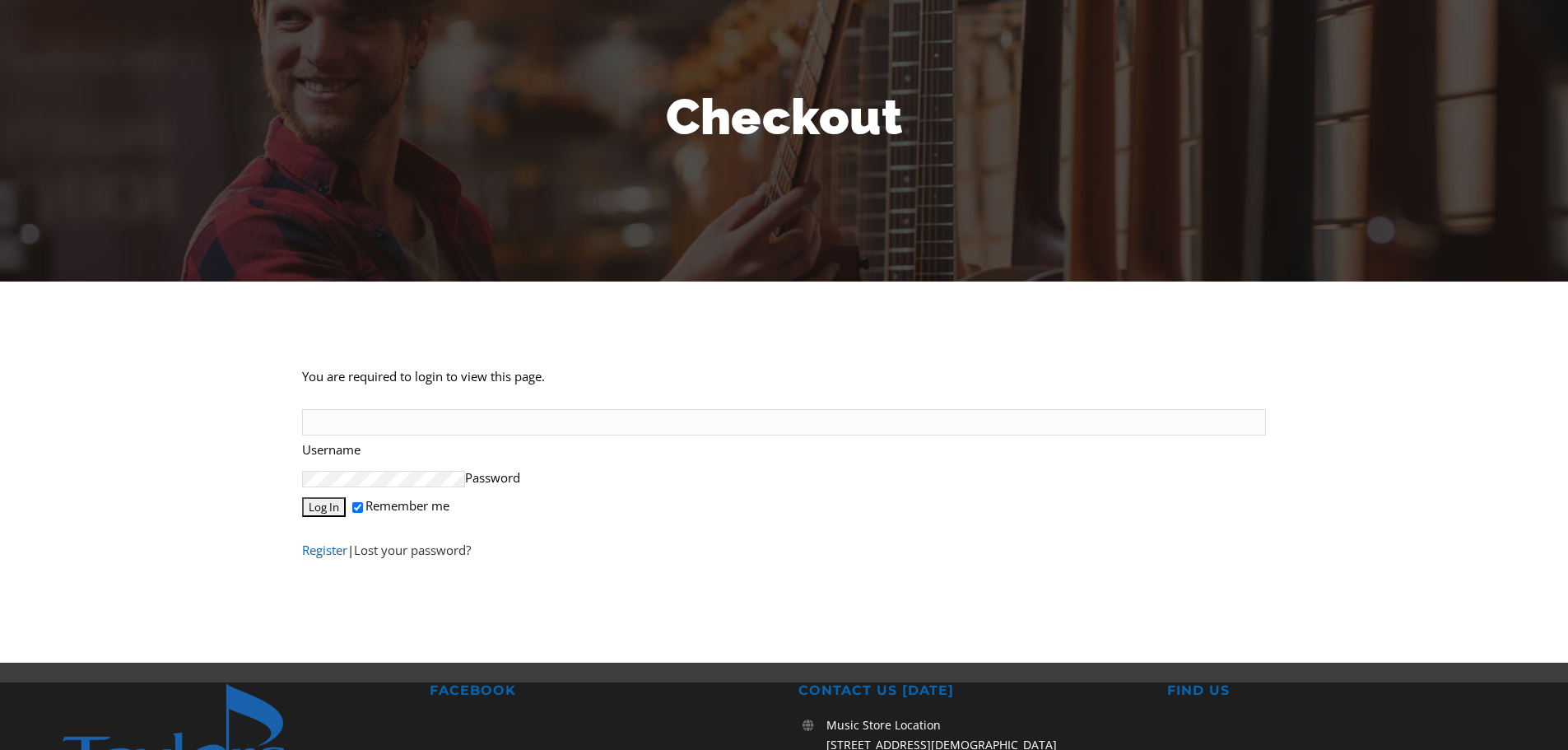
click at [342, 557] on link "Register" at bounding box center [325, 549] width 45 height 17
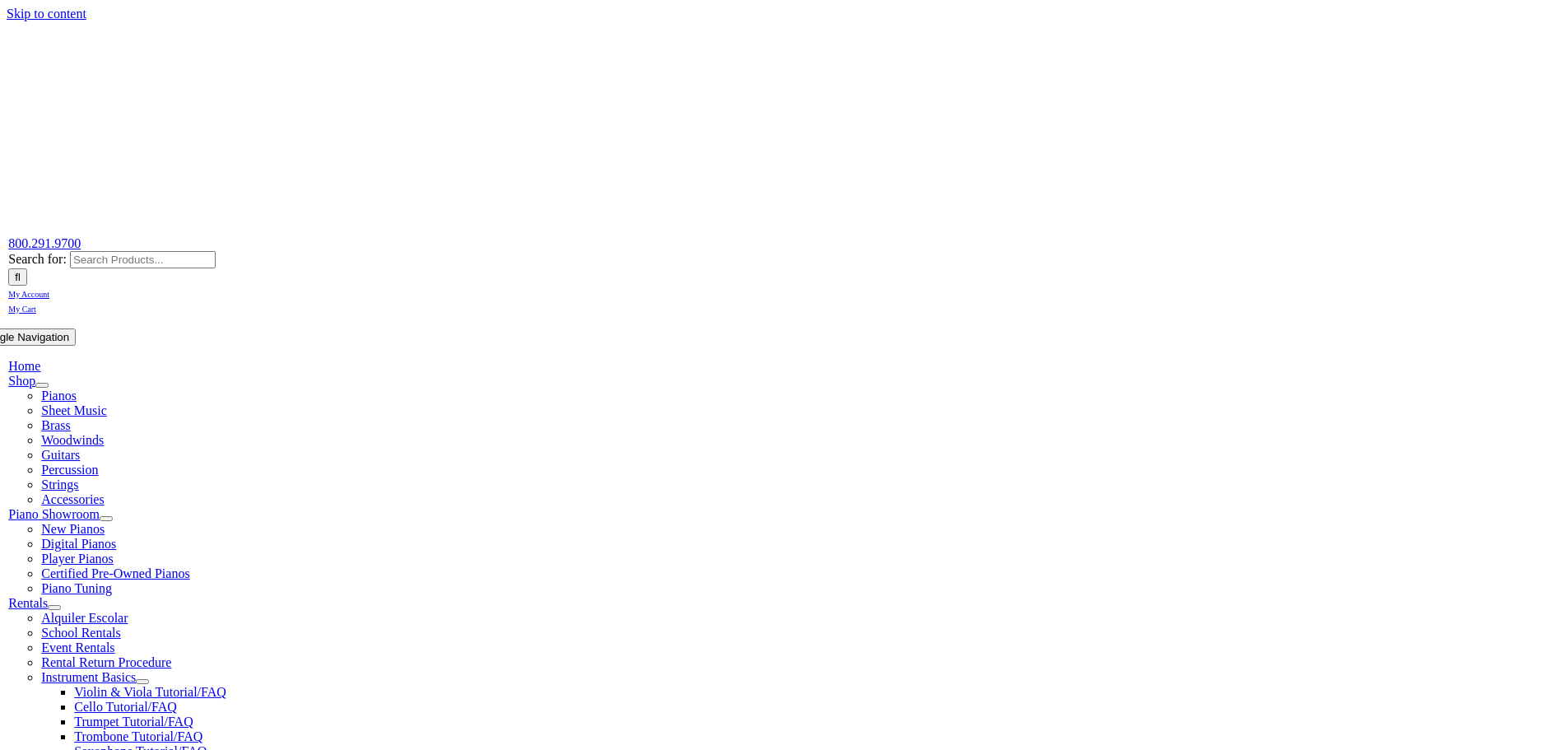
select select "DE"
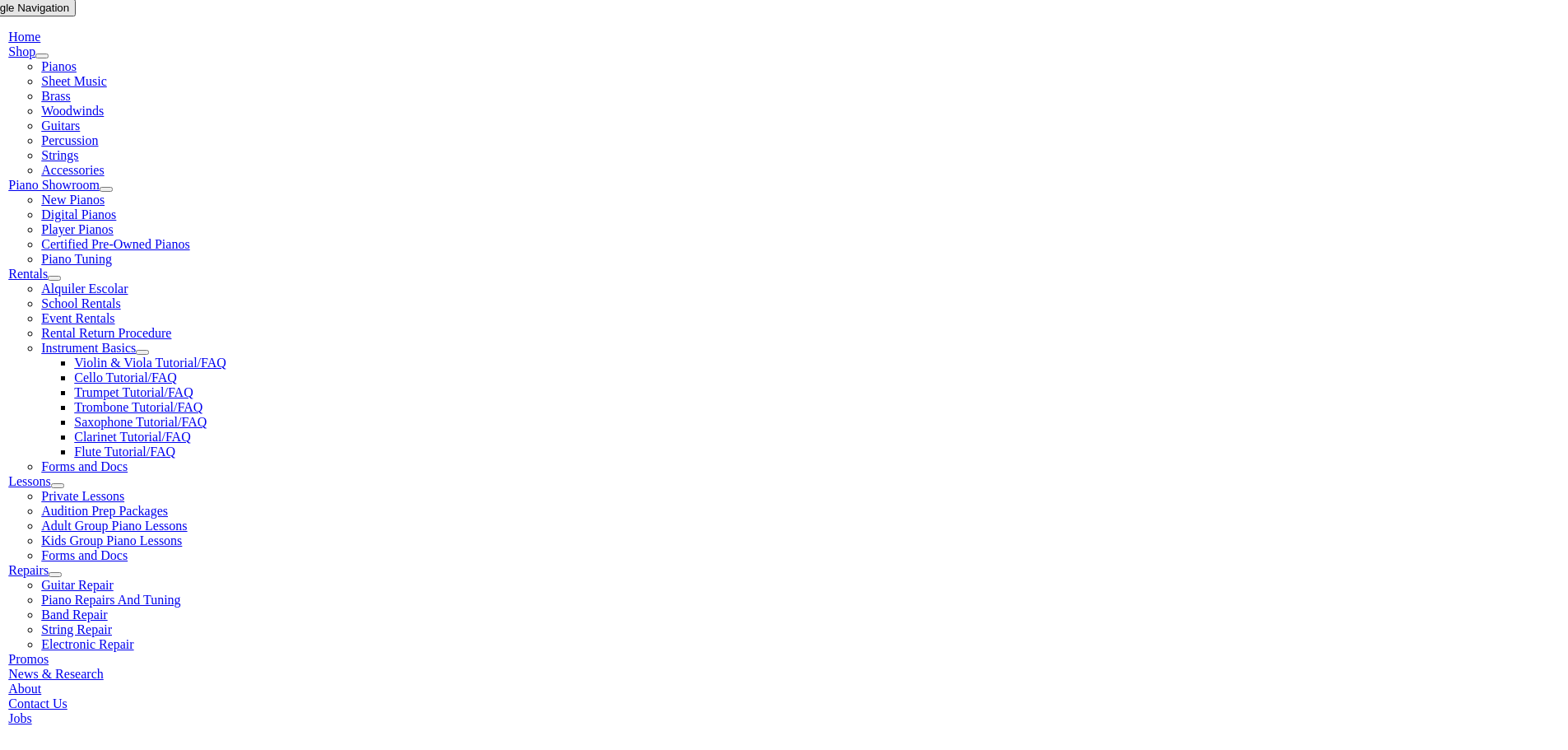
scroll to position [494, 0]
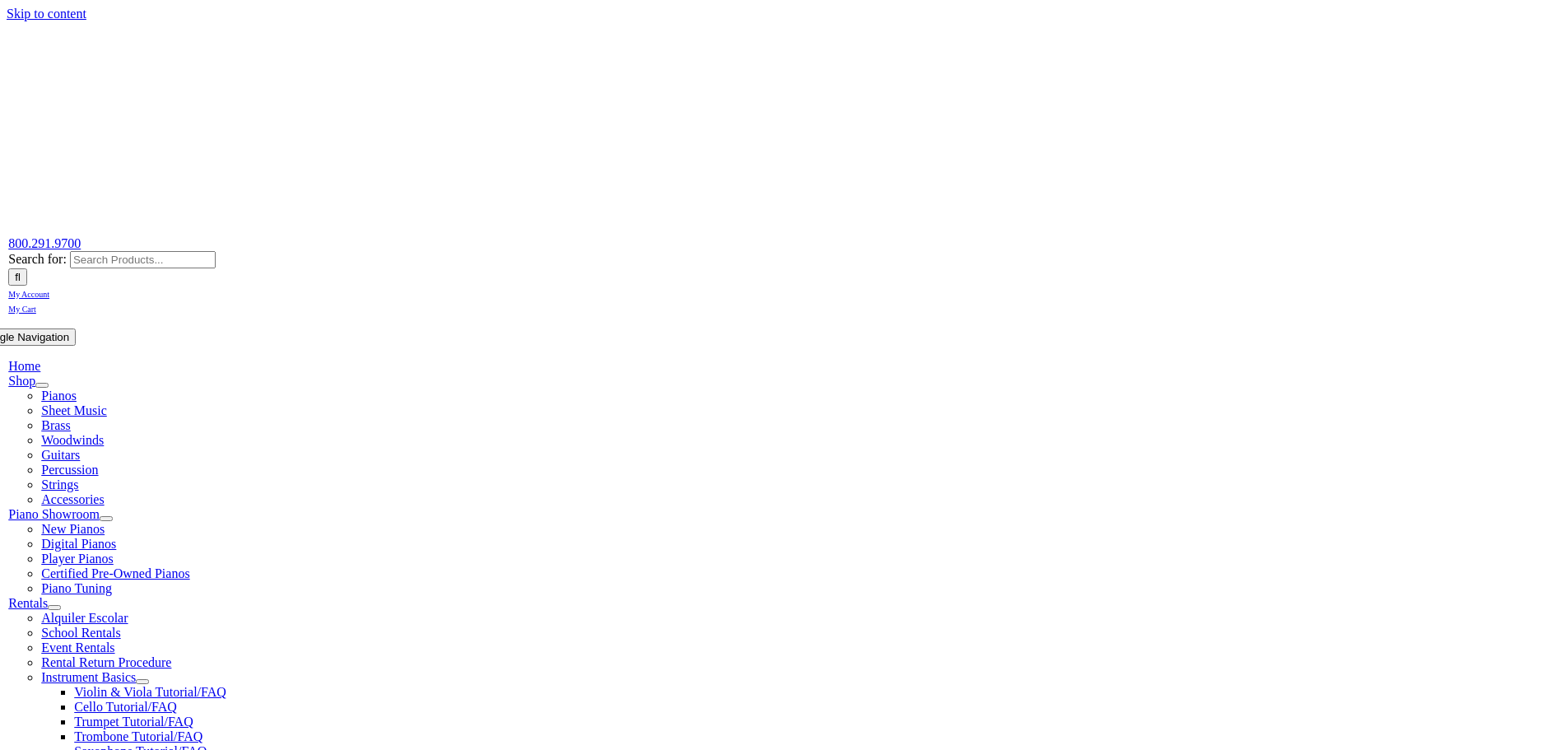
select select
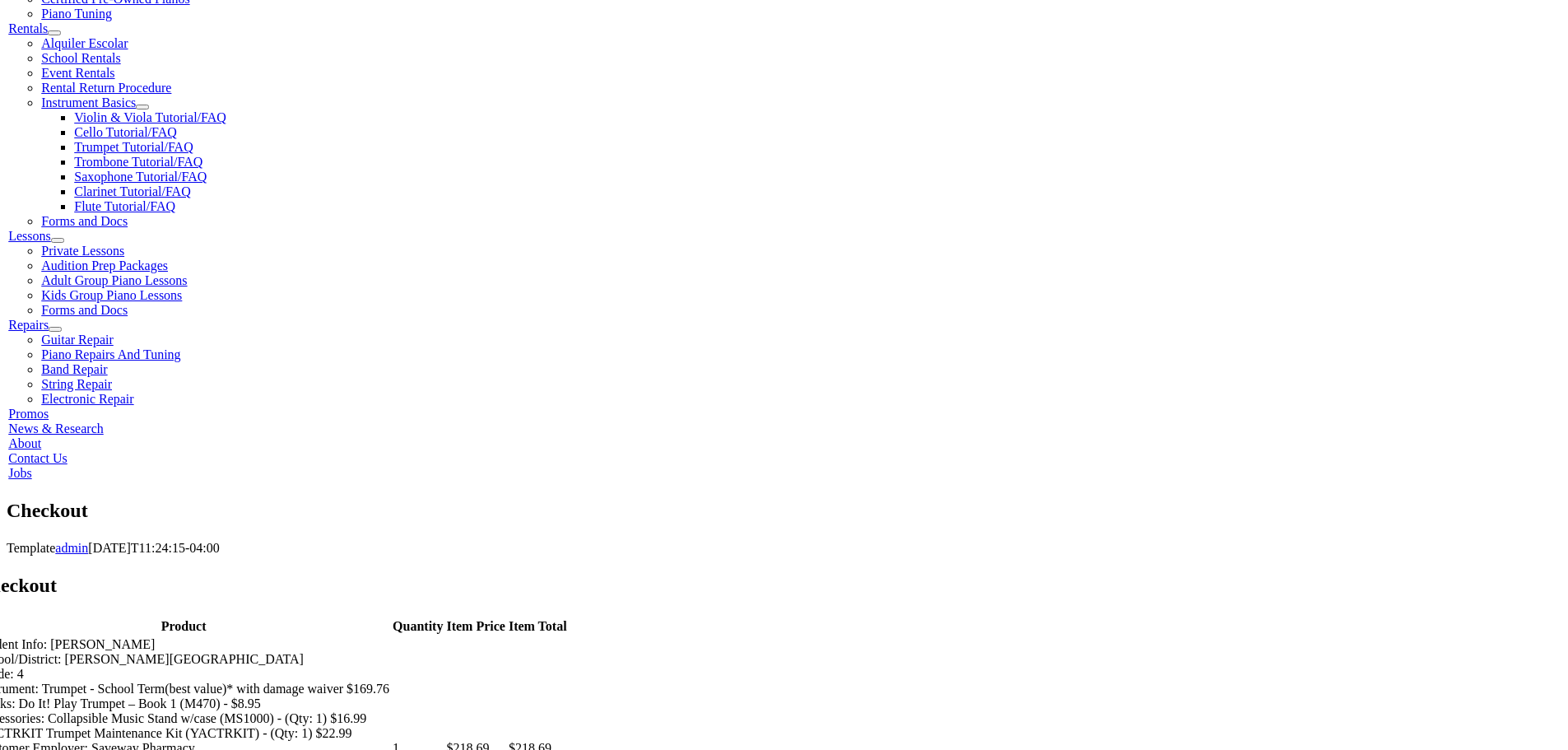
scroll to position [576, 0]
type input "[PERSON_NAME]"
type input "146 Moorfield Turn"
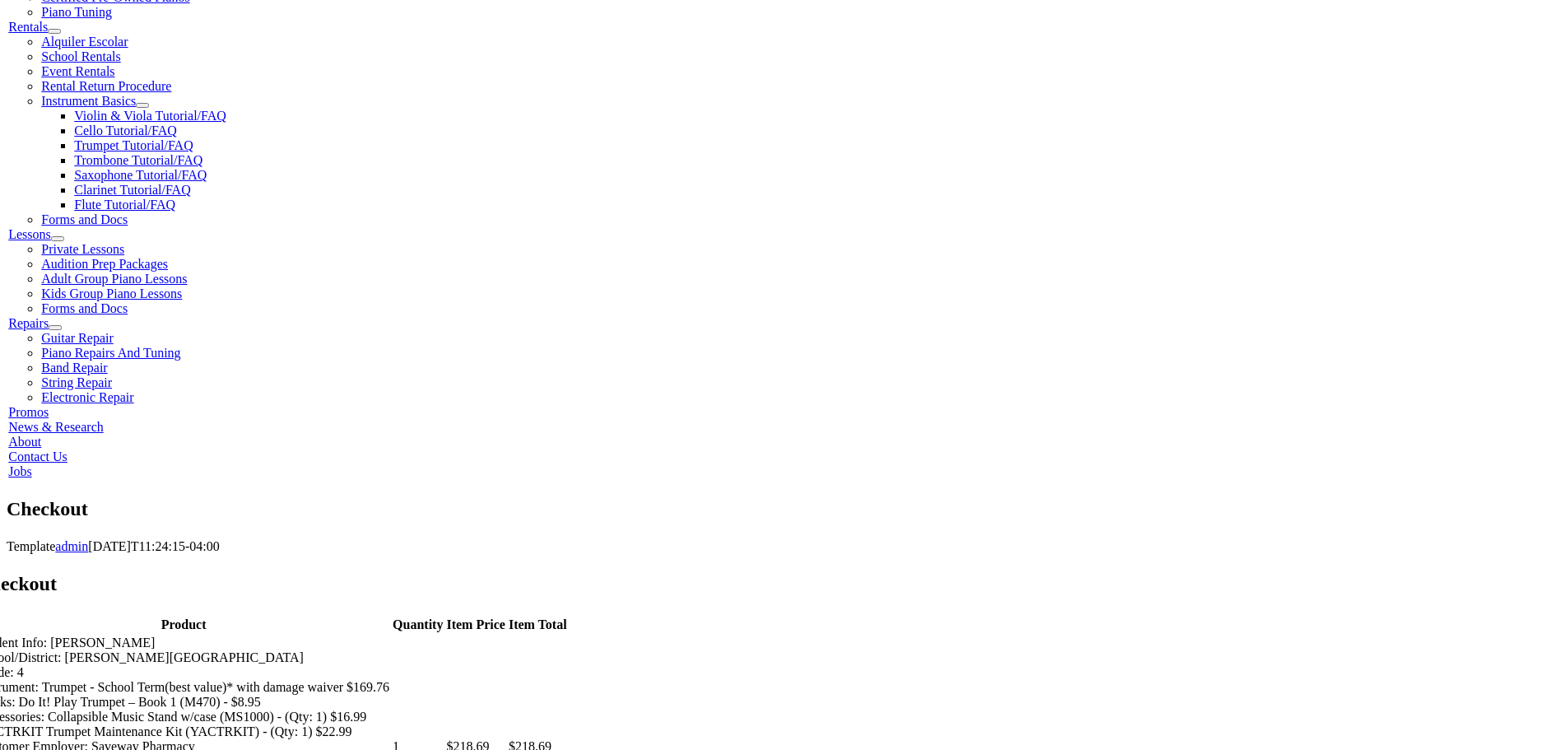
type input "Hockessin"
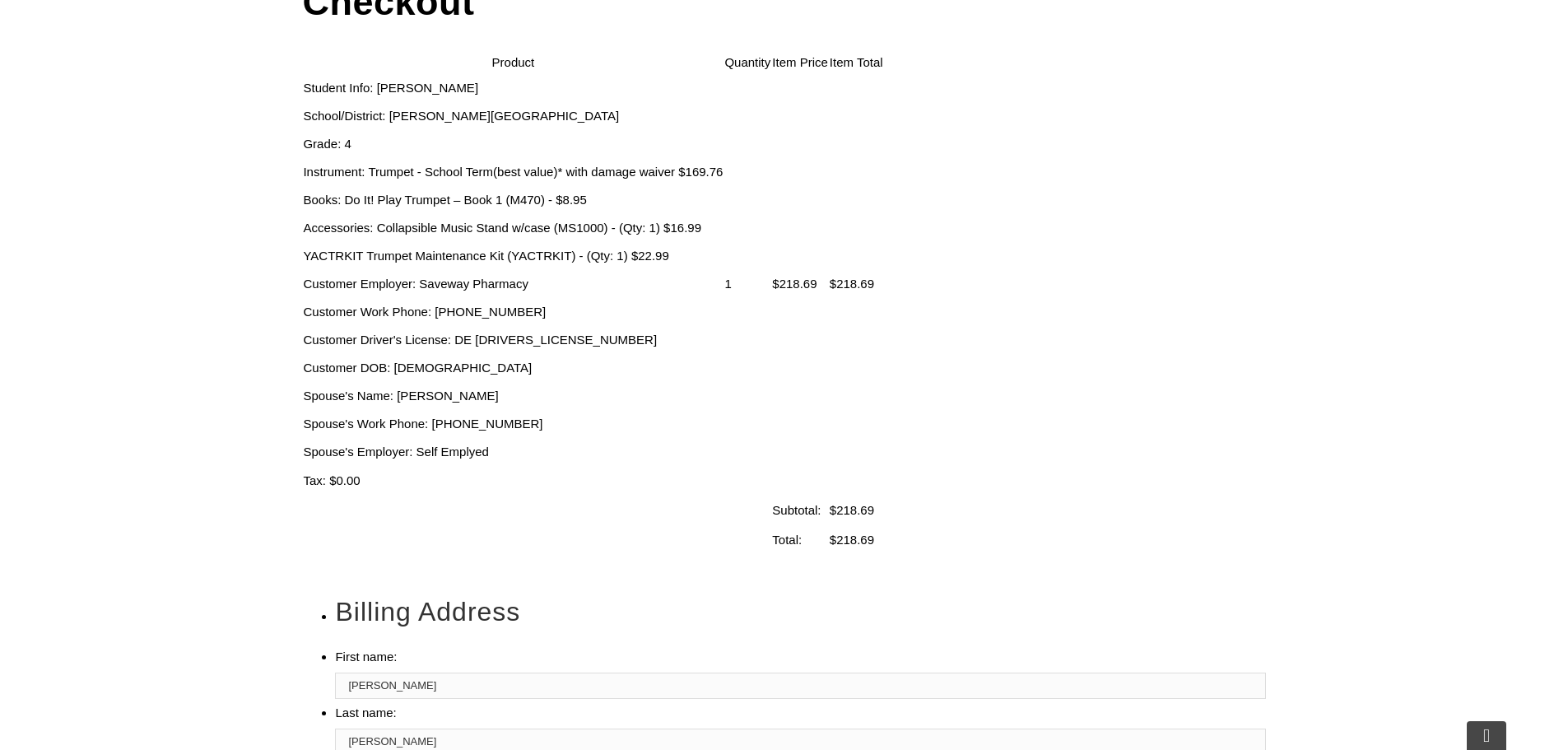
select select "DE"
type input "19707"
drag, startPoint x: 935, startPoint y: 407, endPoint x: 928, endPoint y: 418, distance: 13.0
select select "visa"
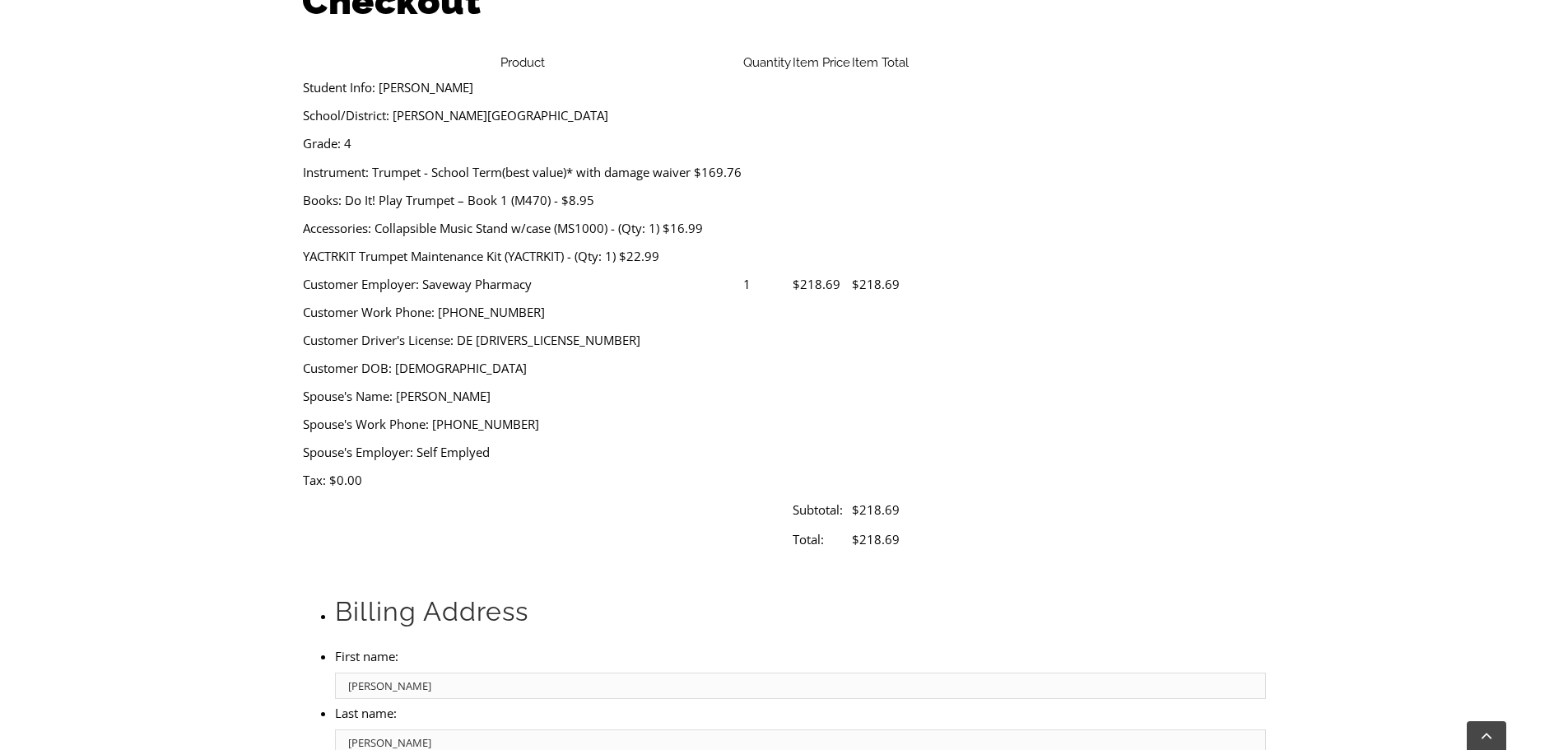
type input "[CREDIT_CARD_NUMBER]"
select select "02"
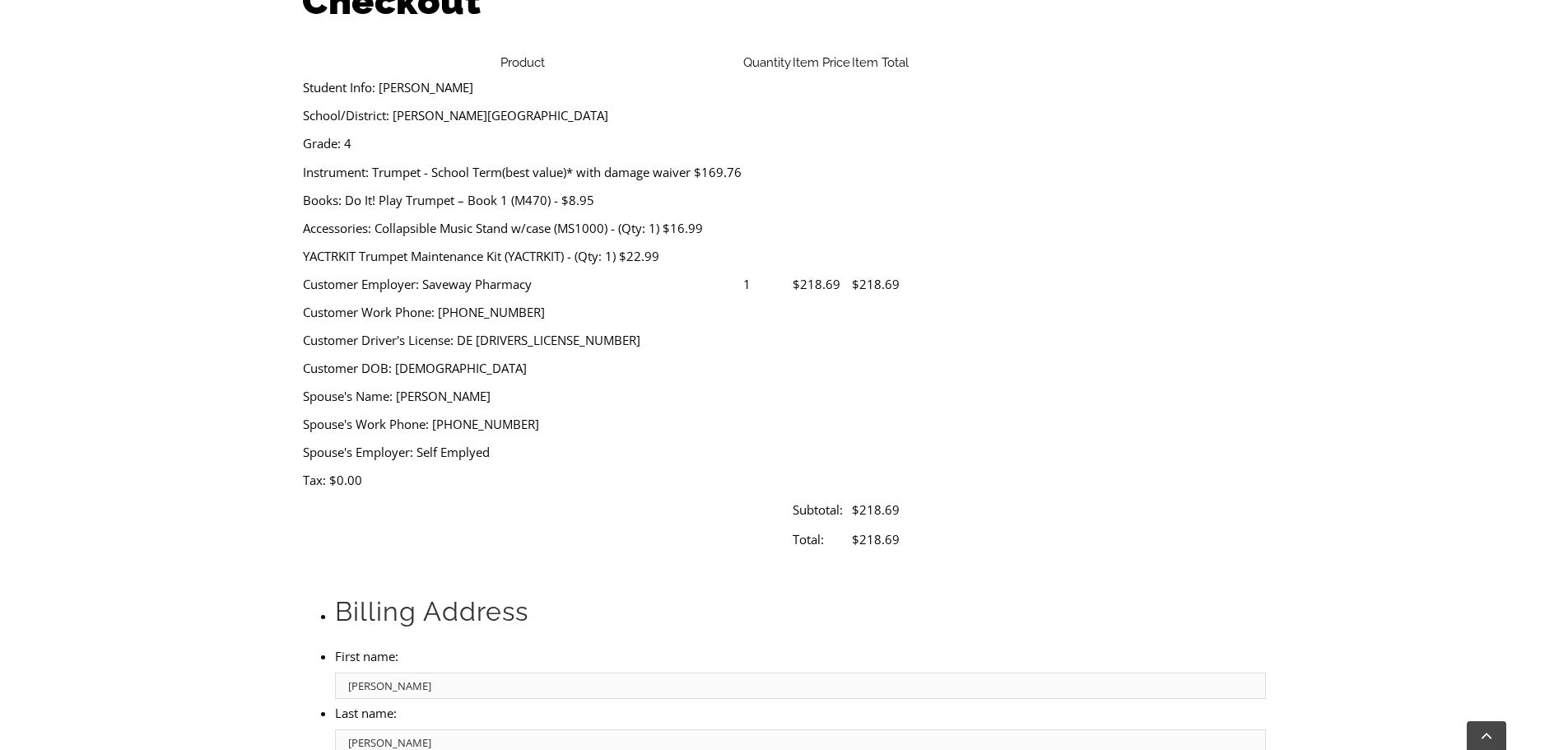
select select "2026"
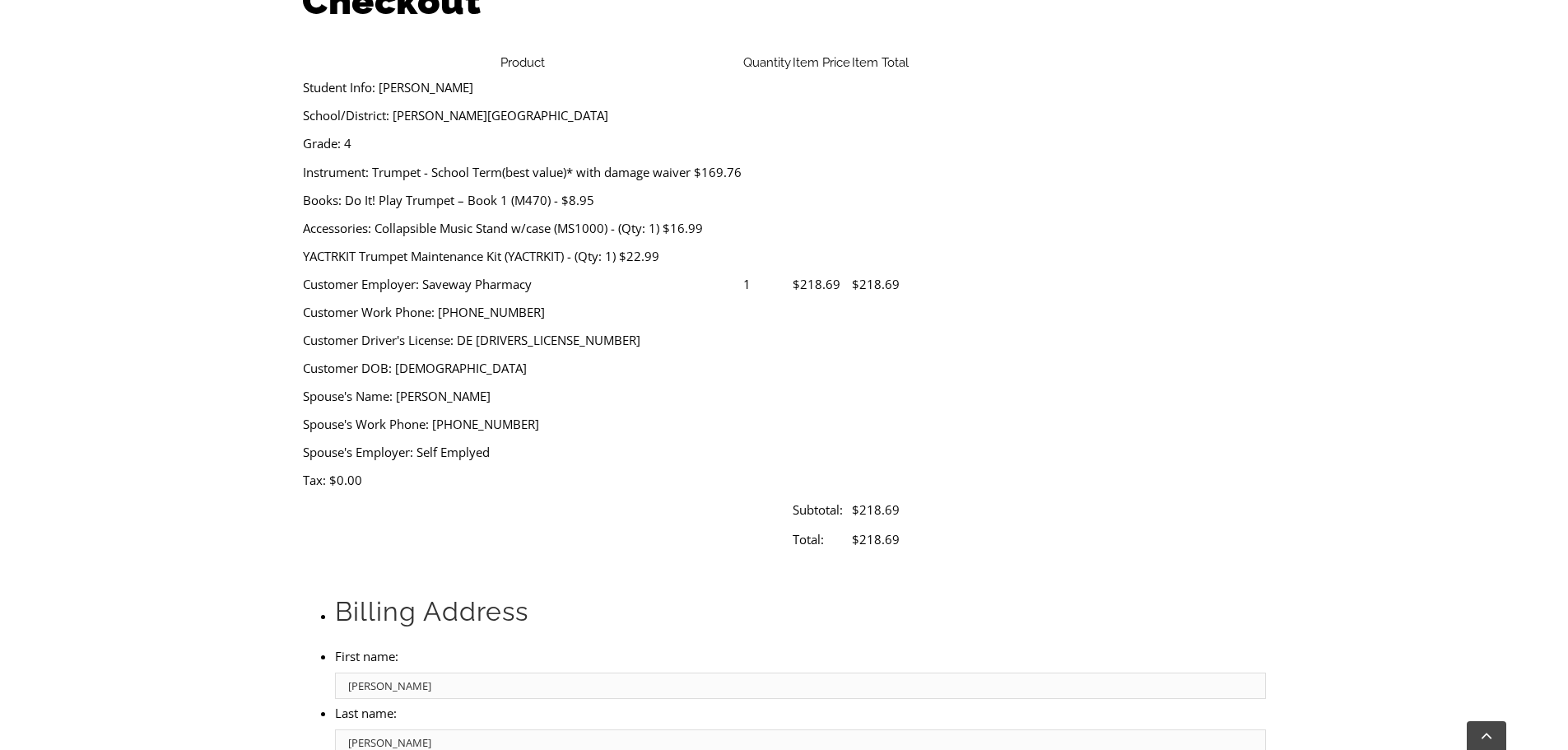
type input "704"
type input "[PHONE_NUMBER]"
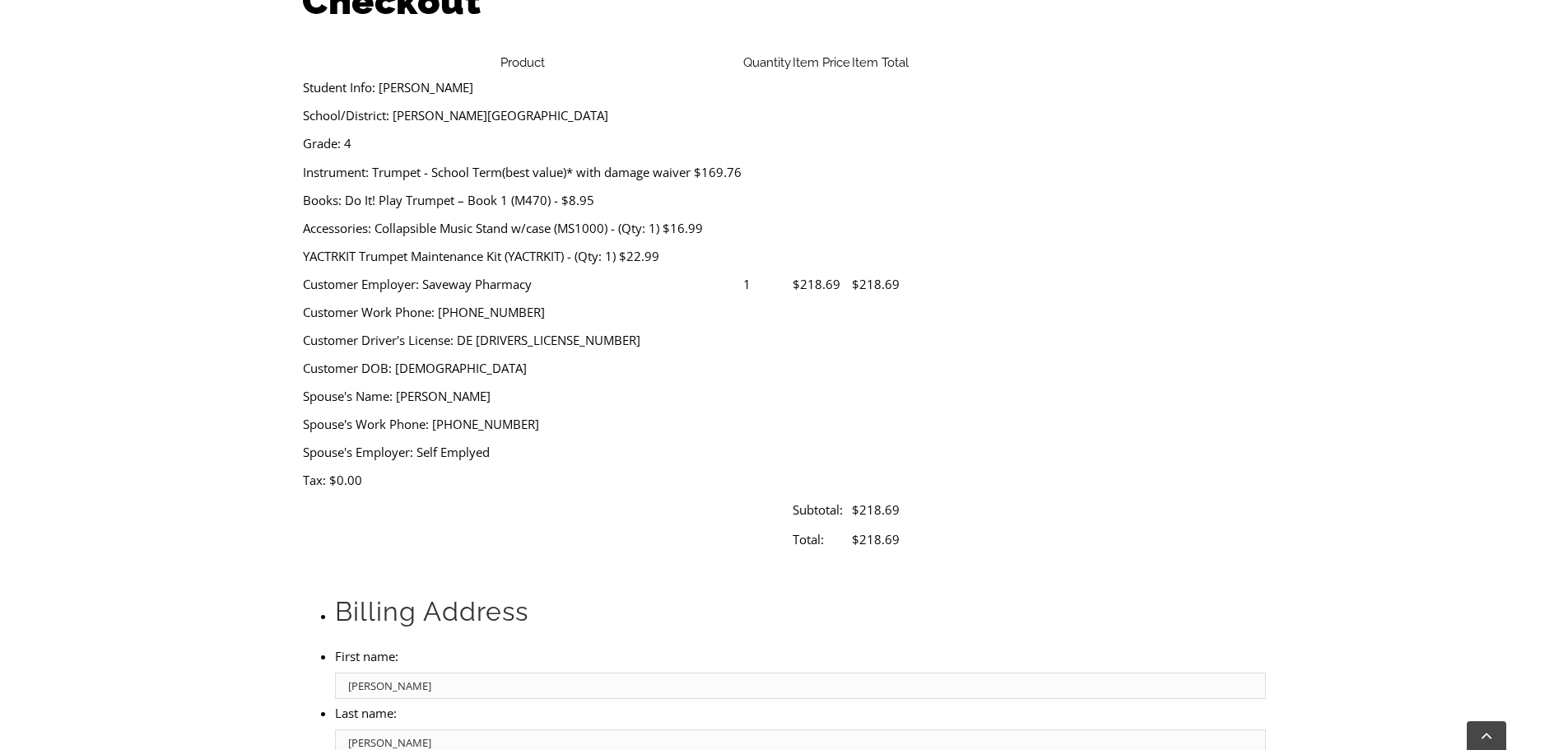
type input "[EMAIL_ADDRESS][DOMAIN_NAME]"
